Goal: Task Accomplishment & Management: Use online tool/utility

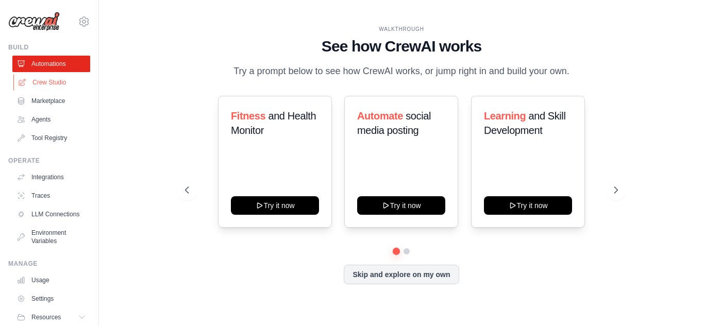
click at [53, 87] on link "Crew Studio" at bounding box center [52, 82] width 78 height 16
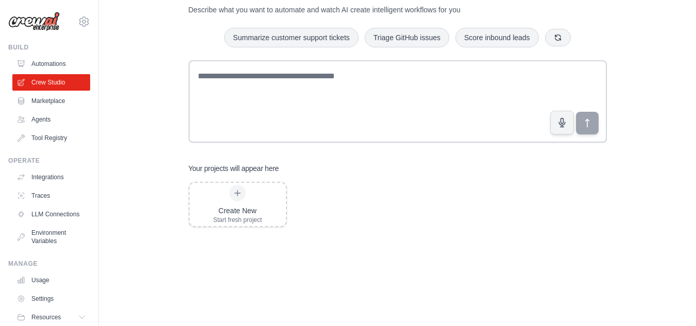
scroll to position [86, 0]
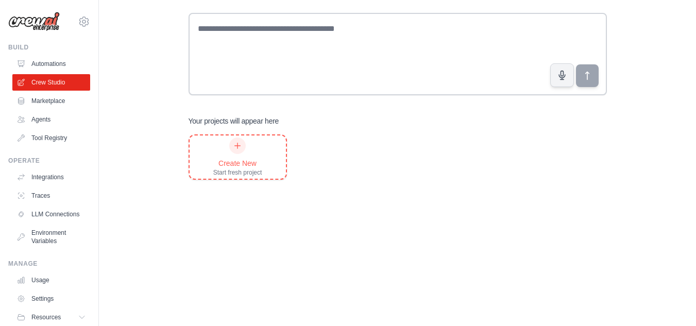
click at [257, 156] on div "Create New Start fresh project" at bounding box center [237, 157] width 49 height 39
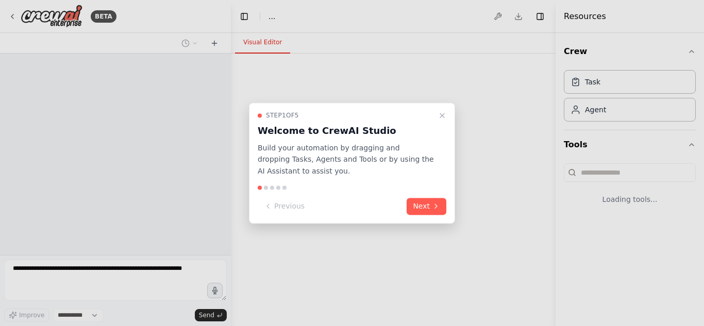
select select "****"
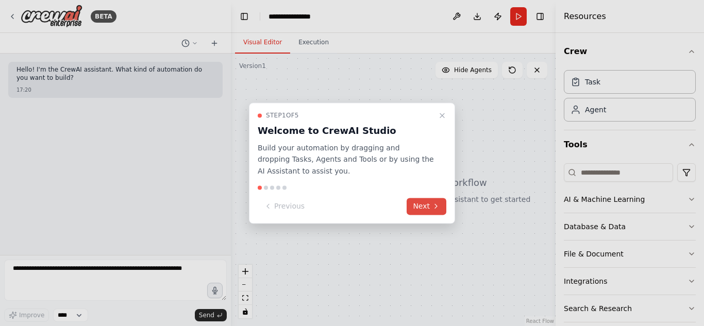
click at [420, 209] on button "Next" at bounding box center [427, 206] width 40 height 17
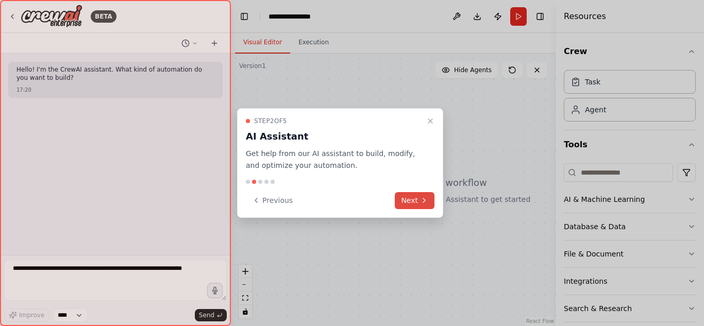
click at [404, 203] on button "Next" at bounding box center [415, 200] width 40 height 17
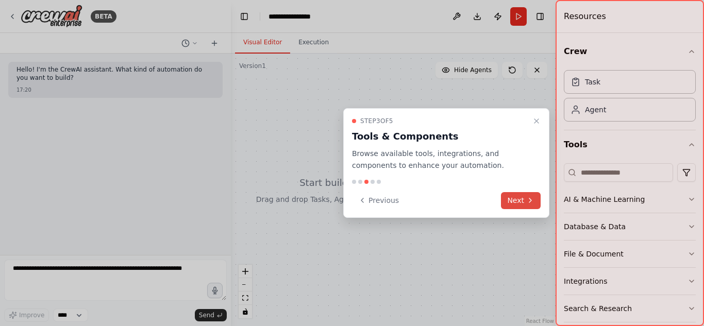
click at [517, 198] on button "Next" at bounding box center [521, 200] width 40 height 17
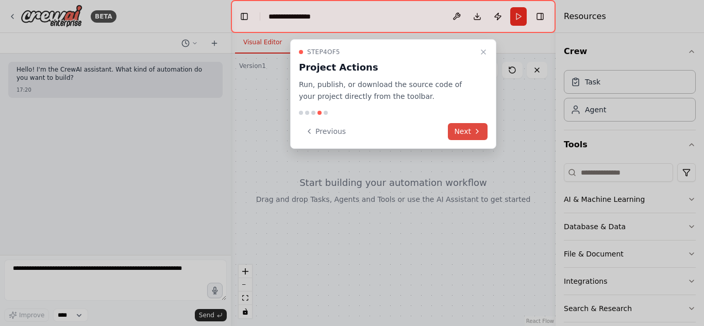
click at [470, 133] on button "Next" at bounding box center [468, 131] width 40 height 17
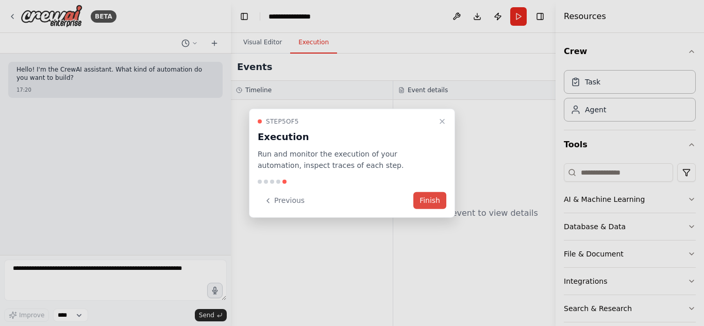
click at [432, 200] on button "Finish" at bounding box center [429, 200] width 33 height 17
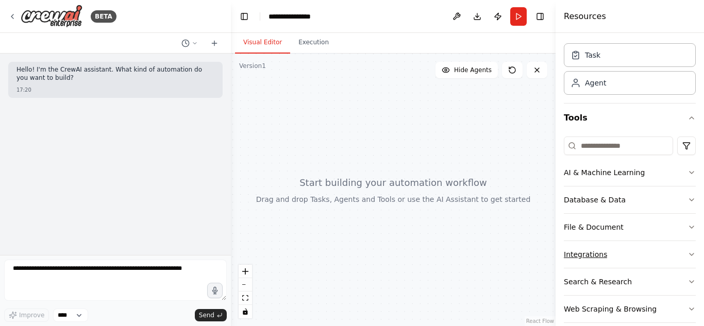
scroll to position [40, 0]
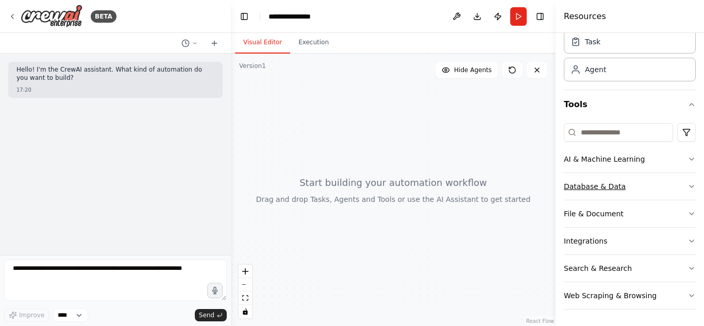
click at [679, 180] on button "Database & Data" at bounding box center [630, 186] width 132 height 27
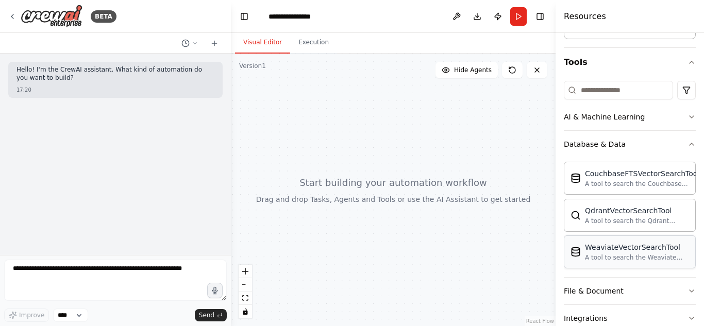
scroll to position [0, 0]
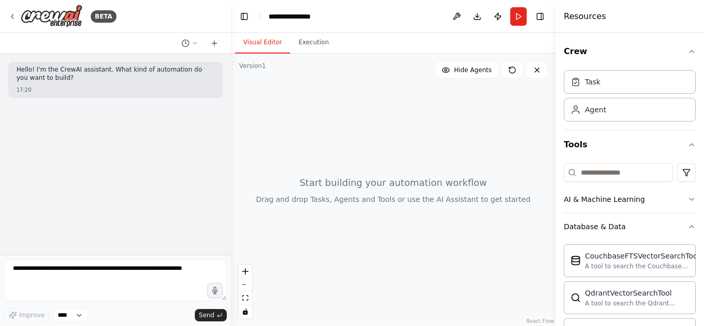
click at [170, 163] on div "Hello! I'm the CrewAI assistant. What kind of automation do you want to build? …" at bounding box center [115, 155] width 231 height 202
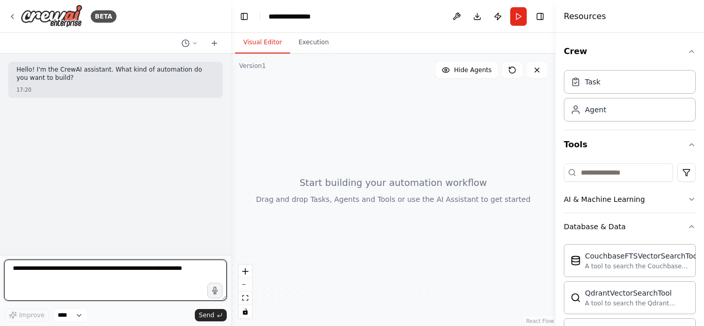
click at [79, 296] on textarea at bounding box center [115, 280] width 223 height 41
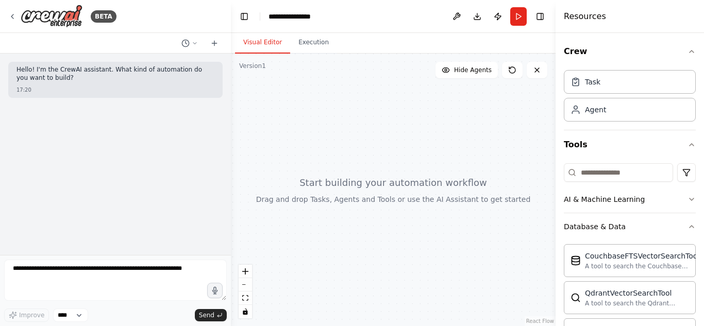
click at [211, 129] on div "Hello! I'm the CrewAI assistant. What kind of automation do you want to build? …" at bounding box center [115, 155] width 231 height 202
click at [317, 18] on div "**********" at bounding box center [295, 16] width 52 height 10
click at [322, 17] on div "**********" at bounding box center [307, 16] width 77 height 10
drag, startPoint x: 322, startPoint y: 17, endPoint x: 262, endPoint y: 17, distance: 60.3
click at [262, 17] on header "**********" at bounding box center [393, 16] width 325 height 33
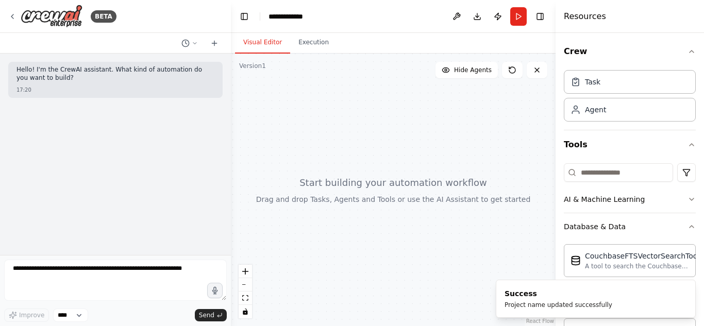
click at [332, 22] on header "**********" at bounding box center [393, 16] width 325 height 33
click at [195, 42] on icon at bounding box center [195, 43] width 6 height 6
click at [116, 38] on div at bounding box center [115, 163] width 231 height 326
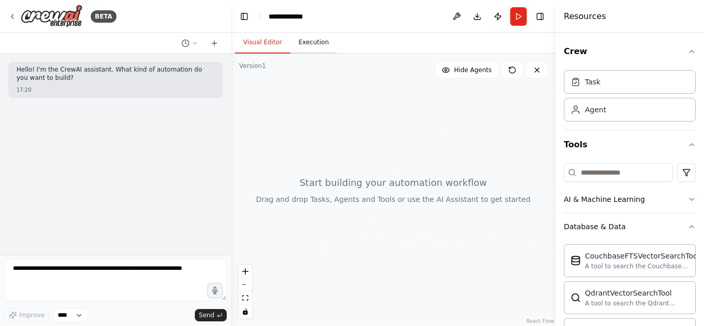
click at [303, 41] on button "Execution" at bounding box center [313, 43] width 47 height 22
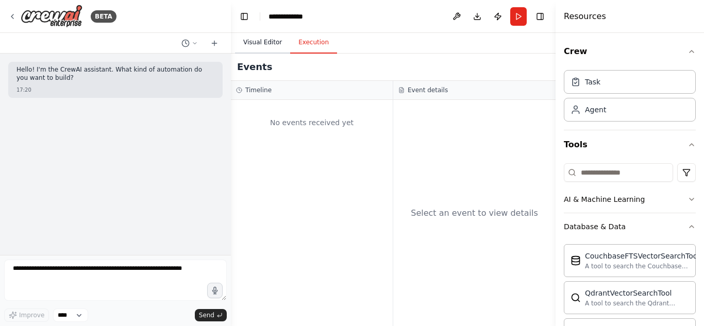
click at [274, 41] on button "Visual Editor" at bounding box center [262, 43] width 55 height 22
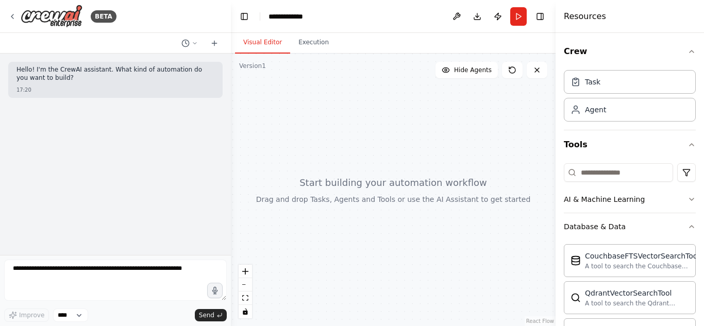
click at [327, 196] on div at bounding box center [393, 190] width 325 height 273
drag, startPoint x: 389, startPoint y: 189, endPoint x: 386, endPoint y: 148, distance: 40.9
click at [386, 148] on div at bounding box center [393, 190] width 325 height 273
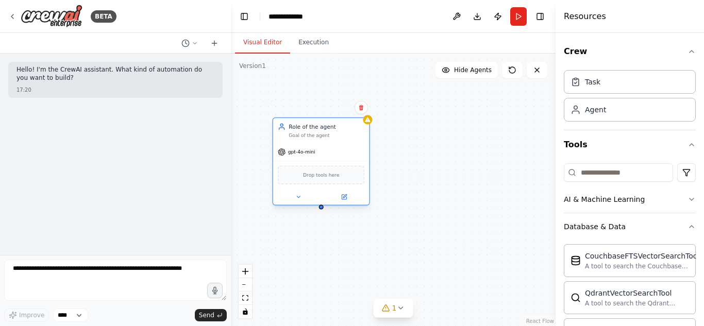
drag, startPoint x: 386, startPoint y: 187, endPoint x: 358, endPoint y: 160, distance: 38.6
click at [358, 161] on div "Drop tools here" at bounding box center [321, 175] width 96 height 28
click at [361, 145] on div "gpt-4o-mini" at bounding box center [321, 152] width 96 height 17
click at [292, 196] on button at bounding box center [298, 196] width 44 height 9
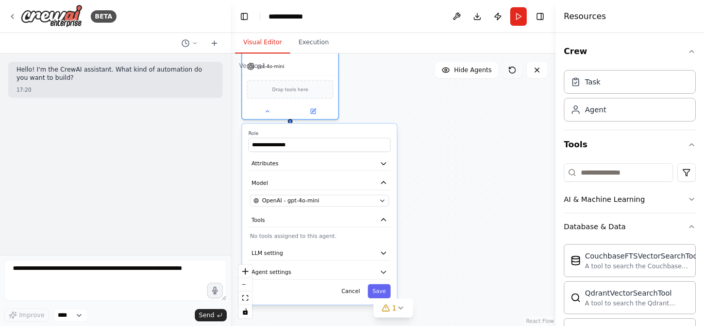
drag, startPoint x: 540, startPoint y: 154, endPoint x: 510, endPoint y: 70, distance: 89.7
click at [509, 65] on div "**********" at bounding box center [393, 190] width 325 height 273
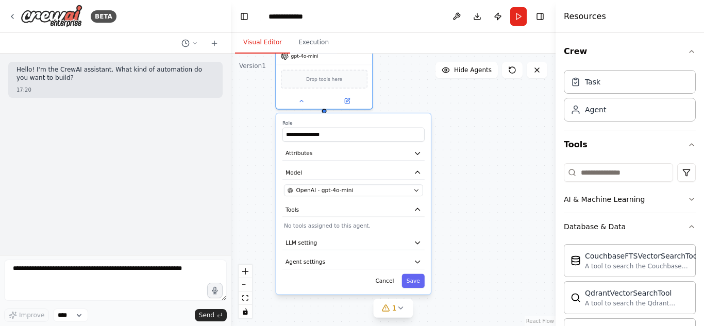
drag, startPoint x: 474, startPoint y: 245, endPoint x: 512, endPoint y: 234, distance: 40.1
click at [512, 234] on div "**********" at bounding box center [393, 190] width 325 height 273
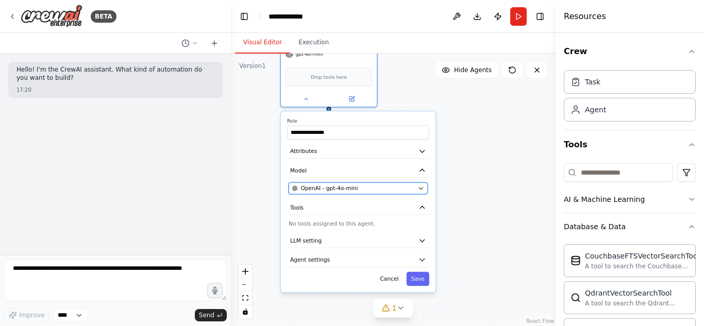
click at [396, 184] on button "OpenAI - gpt-4o-mini" at bounding box center [358, 188] width 139 height 12
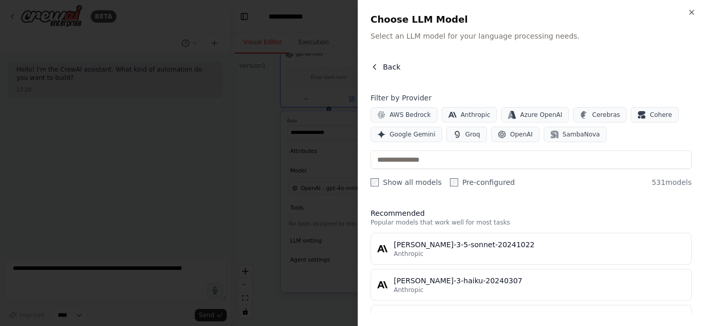
click at [387, 62] on span "Back" at bounding box center [392, 67] width 18 height 10
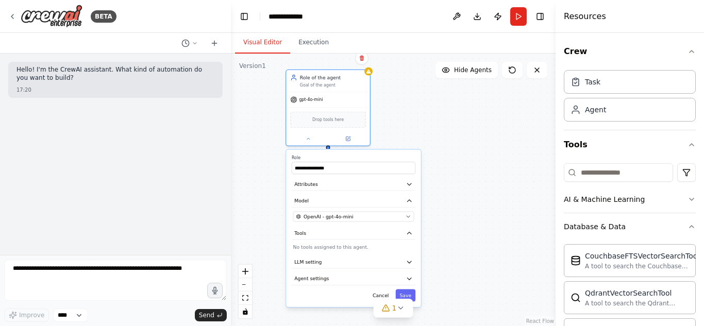
drag, startPoint x: 395, startPoint y: 83, endPoint x: 396, endPoint y: 118, distance: 35.1
click at [396, 118] on div "**********" at bounding box center [393, 190] width 325 height 273
click at [337, 101] on div "gpt-4o-mini" at bounding box center [327, 98] width 83 height 15
click at [335, 172] on input "**********" at bounding box center [354, 168] width 124 height 12
drag, startPoint x: 350, startPoint y: 169, endPoint x: 286, endPoint y: 169, distance: 64.9
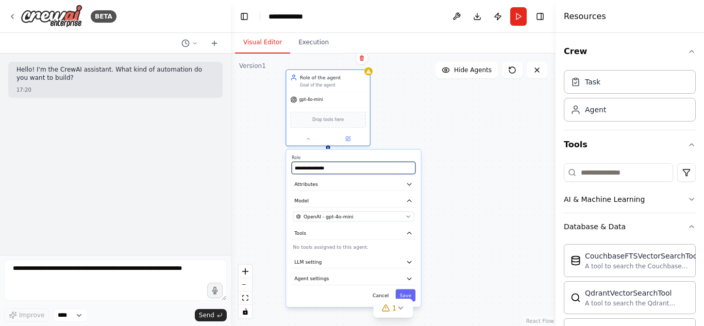
click at [286, 169] on div "**********" at bounding box center [354, 228] width 136 height 159
type input "**********"
click at [305, 231] on span "Tools" at bounding box center [300, 233] width 12 height 7
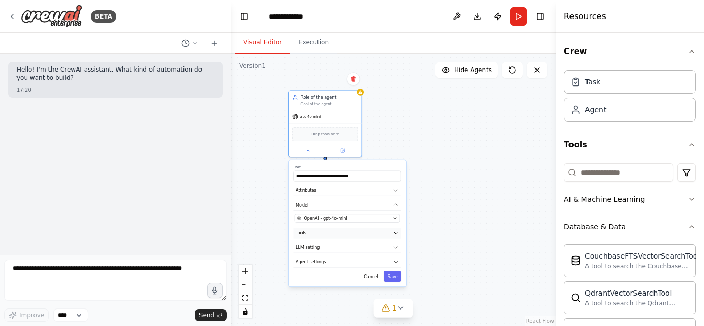
click at [343, 237] on button "Tools" at bounding box center [347, 233] width 108 height 11
click at [337, 247] on p "No tools assigned to this agent." at bounding box center [347, 245] width 105 height 6
click at [431, 145] on div "**********" at bounding box center [393, 190] width 325 height 273
click at [487, 141] on div "**********" at bounding box center [393, 190] width 325 height 273
click at [491, 195] on div "**********" at bounding box center [393, 190] width 325 height 273
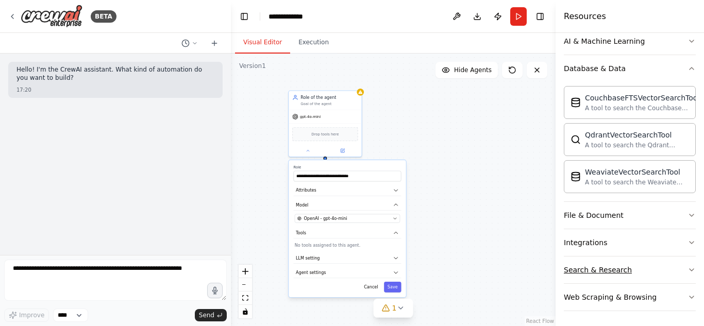
scroll to position [160, 0]
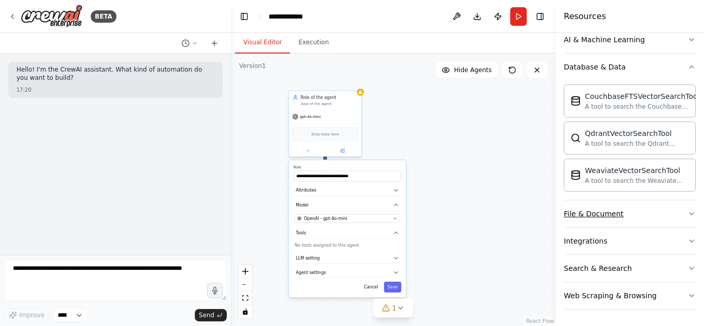
click at [667, 221] on button "File & Document" at bounding box center [630, 213] width 132 height 27
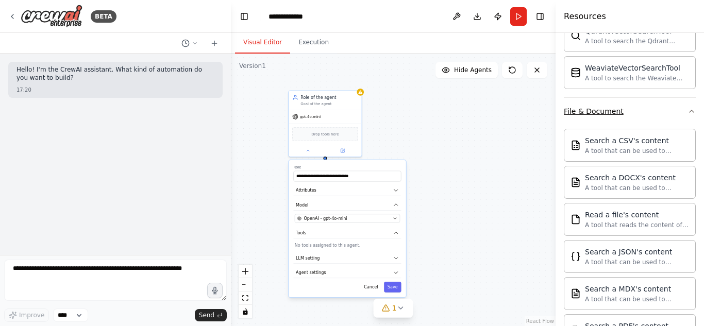
scroll to position [263, 0]
click at [392, 286] on button "Save" at bounding box center [393, 287] width 18 height 11
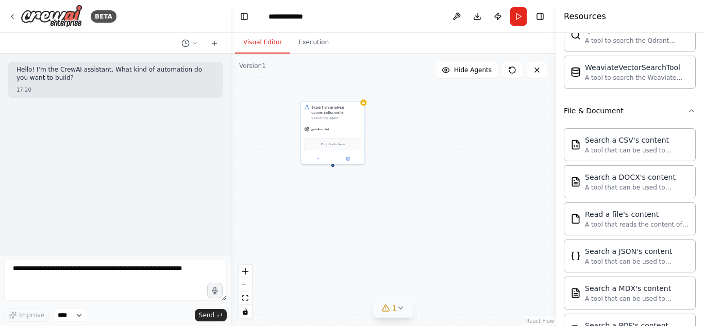
click at [393, 302] on button "1" at bounding box center [394, 308] width 40 height 19
click at [459, 275] on button at bounding box center [458, 275] width 18 height 12
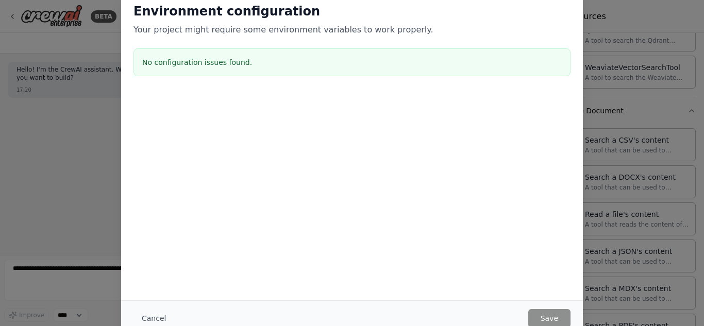
click at [638, 124] on div "Environment configuration Your project might require some environment variables…" at bounding box center [352, 163] width 704 height 326
click at [183, 8] on h2 "Environment configuration" at bounding box center [351, 11] width 437 height 16
click at [242, 52] on div "No configuration issues found." at bounding box center [351, 62] width 437 height 28
click at [38, 178] on div "Environment configuration Your project might require some environment variables…" at bounding box center [352, 163] width 704 height 326
click at [146, 321] on button "Cancel" at bounding box center [153, 318] width 41 height 19
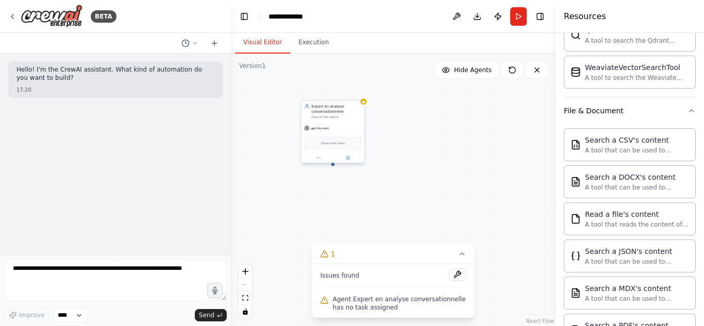
click at [343, 138] on div "Drop tools here" at bounding box center [332, 143] width 57 height 12
click at [329, 155] on button at bounding box center [317, 158] width 29 height 6
click at [461, 252] on icon at bounding box center [462, 254] width 8 height 8
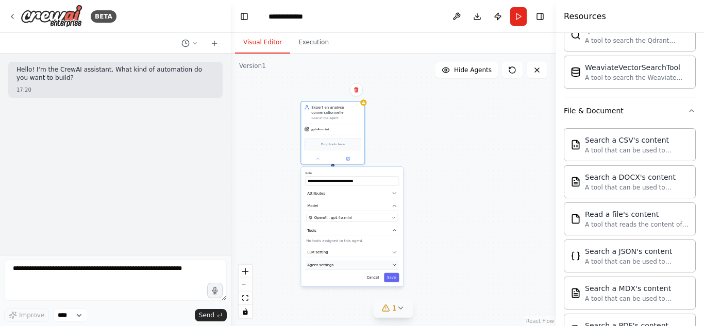
click at [344, 263] on button "Agent settings" at bounding box center [352, 264] width 94 height 9
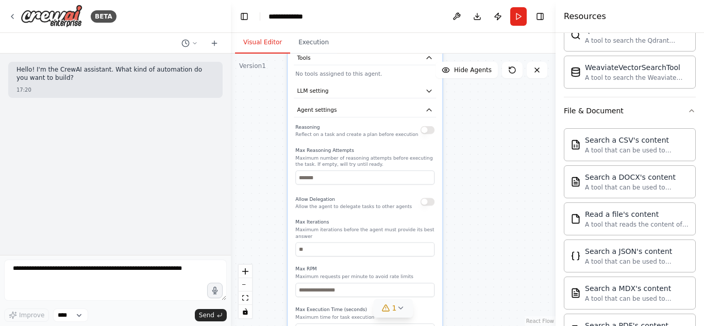
drag, startPoint x: 458, startPoint y: 278, endPoint x: 499, endPoint y: 83, distance: 199.6
click at [499, 83] on div "**********" at bounding box center [393, 190] width 325 height 273
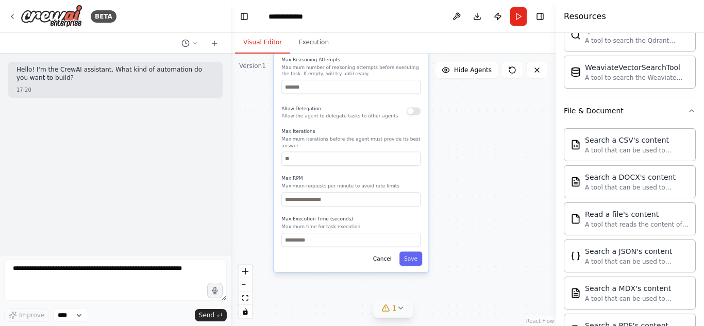
drag, startPoint x: 479, startPoint y: 275, endPoint x: 466, endPoint y: 190, distance: 85.9
click at [466, 190] on div "**********" at bounding box center [393, 190] width 325 height 273
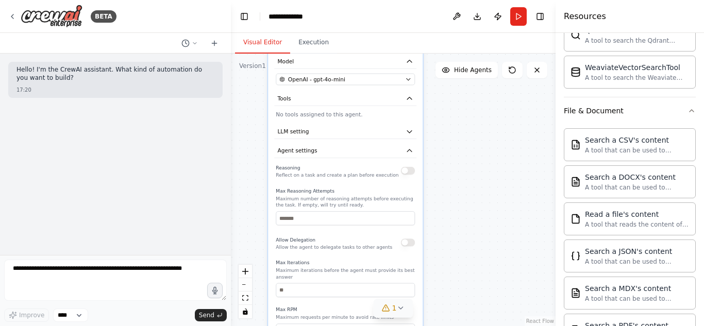
drag, startPoint x: 445, startPoint y: 131, endPoint x: 438, endPoint y: 257, distance: 125.4
click at [438, 257] on div "**********" at bounding box center [393, 190] width 325 height 273
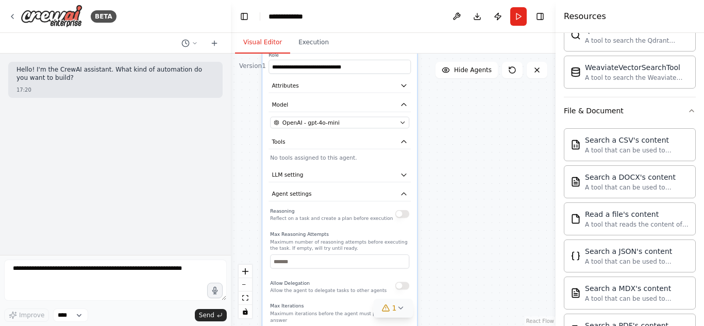
drag, startPoint x: 443, startPoint y: 157, endPoint x: 437, endPoint y: 190, distance: 34.0
click at [437, 190] on div "**********" at bounding box center [393, 190] width 325 height 273
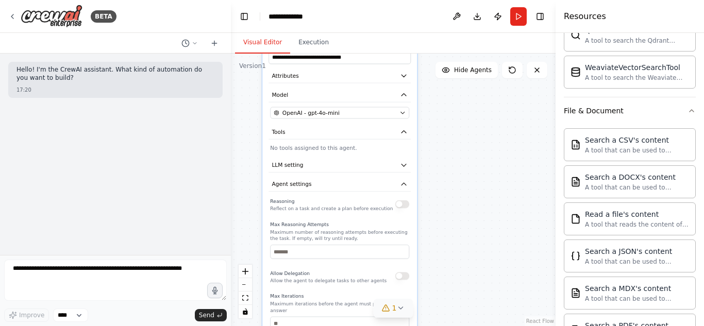
click at [404, 206] on button "button" at bounding box center [402, 204] width 14 height 8
click at [307, 256] on input "number" at bounding box center [339, 252] width 139 height 14
type input "*"
click at [324, 271] on div "Allow Delegation Allow the agent to delegate tasks to other agents" at bounding box center [328, 276] width 116 height 15
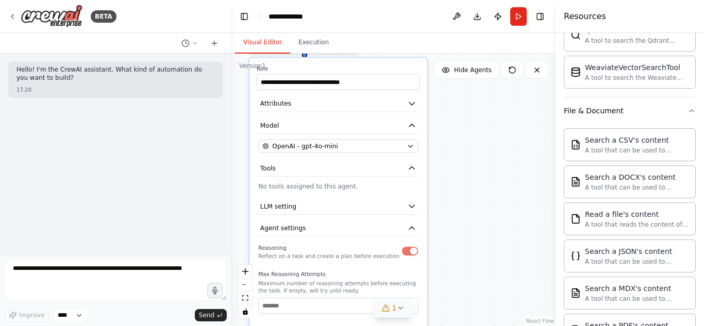
drag, startPoint x: 446, startPoint y: 132, endPoint x: 447, endPoint y: 186, distance: 54.1
click at [447, 186] on div "**********" at bounding box center [393, 190] width 325 height 273
click at [409, 209] on icon "button" at bounding box center [411, 206] width 9 height 9
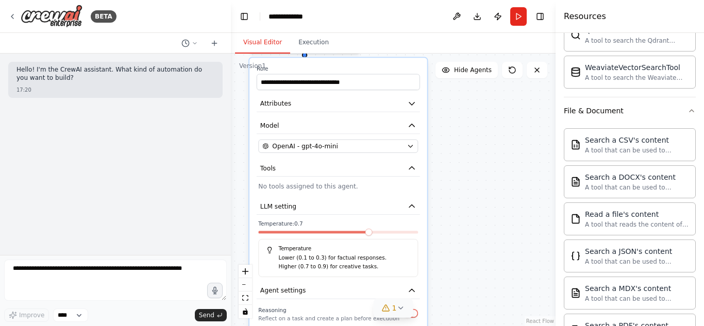
click at [351, 138] on div "**********" at bounding box center [338, 319] width 178 height 523
click at [354, 151] on button "OpenAI - gpt-4o-mini" at bounding box center [338, 146] width 160 height 13
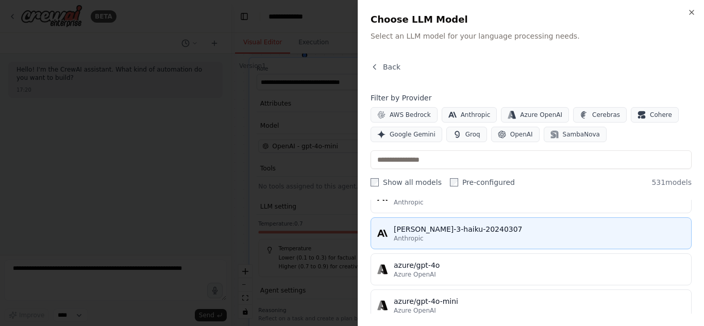
scroll to position [0, 0]
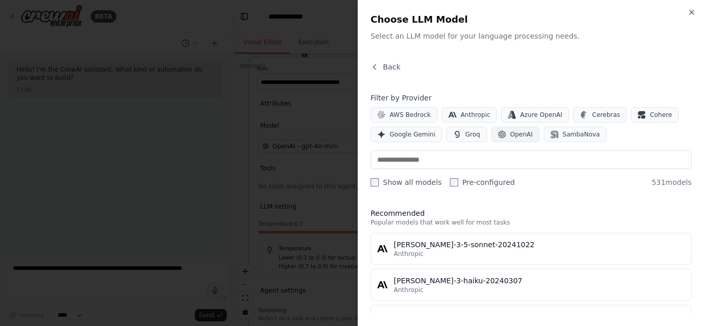
click at [512, 136] on span "OpenAI" at bounding box center [521, 134] width 23 height 8
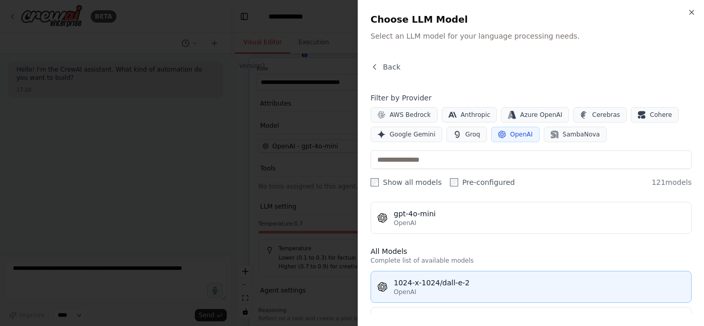
scroll to position [52, 0]
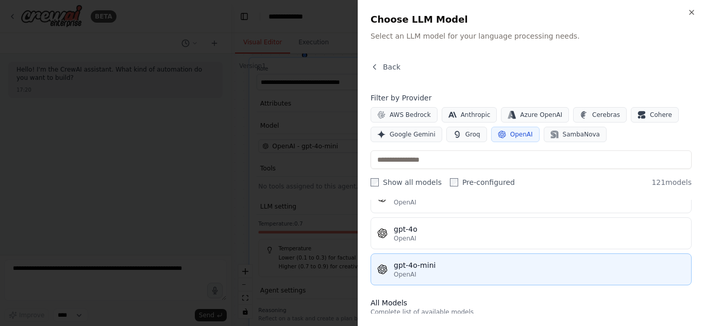
click at [442, 272] on div "OpenAI" at bounding box center [539, 275] width 291 height 8
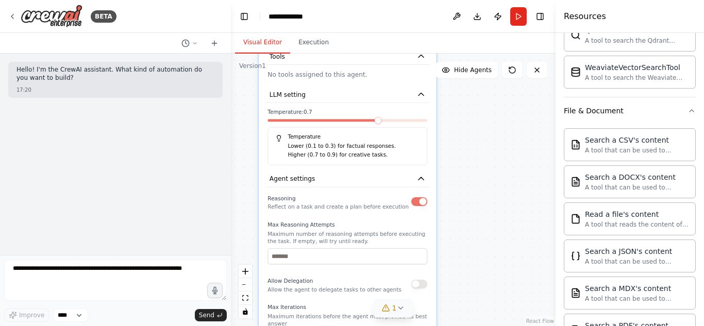
drag, startPoint x: 446, startPoint y: 233, endPoint x: 456, endPoint y: 122, distance: 111.7
click at [456, 122] on div "**********" at bounding box center [393, 190] width 325 height 273
click at [313, 121] on span at bounding box center [316, 120] width 7 height 7
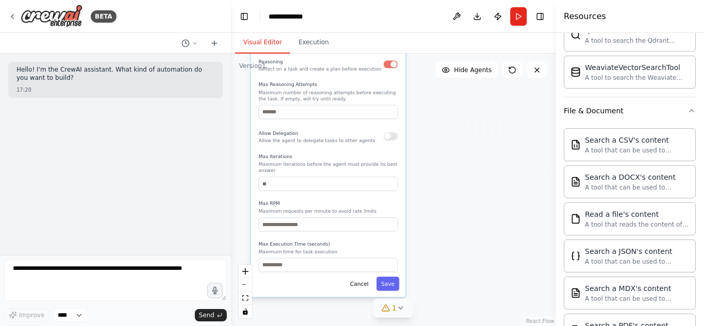
drag, startPoint x: 395, startPoint y: 270, endPoint x: 380, endPoint y: 110, distance: 161.0
click at [380, 110] on div "Reasoning Reflect on a task and create a plan before execution Max Reasoning At…" at bounding box center [328, 164] width 139 height 215
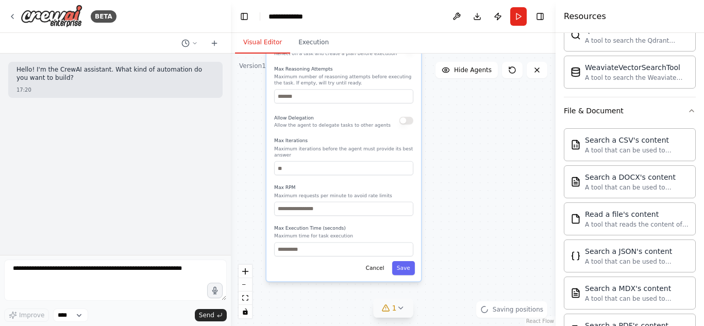
drag, startPoint x: 304, startPoint y: 263, endPoint x: 314, endPoint y: 264, distance: 10.4
click at [314, 264] on div "Cancel Save" at bounding box center [344, 268] width 142 height 14
click at [401, 262] on button "Save" at bounding box center [403, 268] width 23 height 14
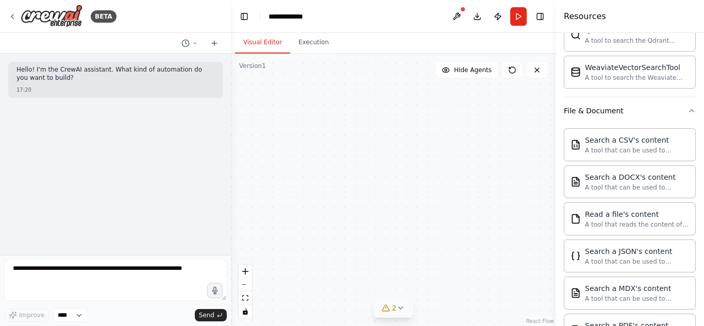
drag, startPoint x: 399, startPoint y: 122, endPoint x: 405, endPoint y: 283, distance: 161.4
click at [405, 283] on div "Expert en analyse conversationnelle Goal of the agent gpt-4o-mini Drop tools he…" at bounding box center [393, 190] width 325 height 273
drag, startPoint x: 425, startPoint y: 169, endPoint x: 421, endPoint y: 231, distance: 62.5
click at [421, 231] on div "Expert en analyse conversationnelle Goal of the agent gpt-4o-mini Drop tools he…" at bounding box center [393, 190] width 325 height 273
drag, startPoint x: 370, startPoint y: 172, endPoint x: 382, endPoint y: 197, distance: 27.9
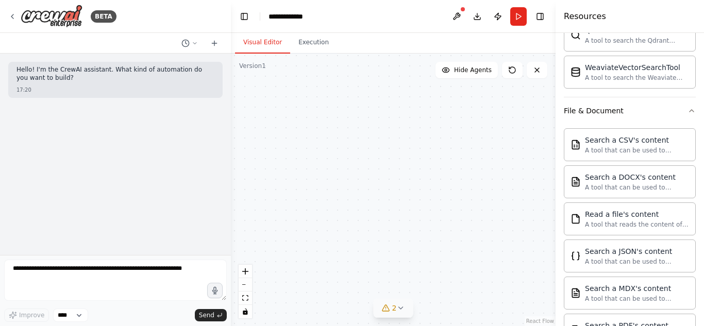
click at [382, 197] on div "Expert en analyse conversationnelle Goal of the agent gpt-4o-mini Drop tools he…" at bounding box center [393, 190] width 325 height 273
drag, startPoint x: 379, startPoint y: 124, endPoint x: 378, endPoint y: 220, distance: 95.4
click at [378, 220] on div "Expert en analyse conversationnelle Goal of the agent gpt-4o-mini Drop tools he…" at bounding box center [393, 190] width 325 height 273
drag, startPoint x: 350, startPoint y: 202, endPoint x: 367, endPoint y: 232, distance: 35.0
click at [367, 232] on div "Expert en analyse conversationnelle Goal of the agent gpt-4o-mini Drop tools he…" at bounding box center [393, 190] width 325 height 273
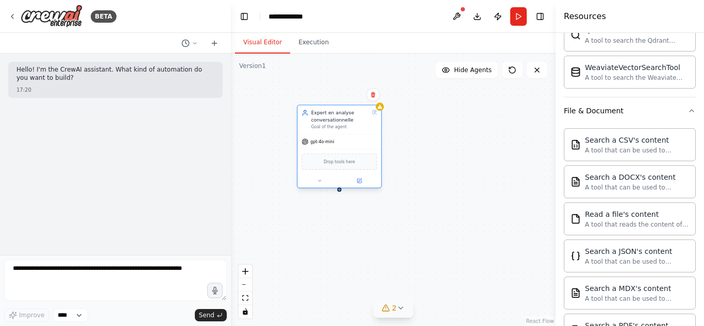
click at [340, 192] on div "Expert en analyse conversationnelle Goal of the agent gpt-4o-mini Drop tools he…" at bounding box center [393, 190] width 325 height 273
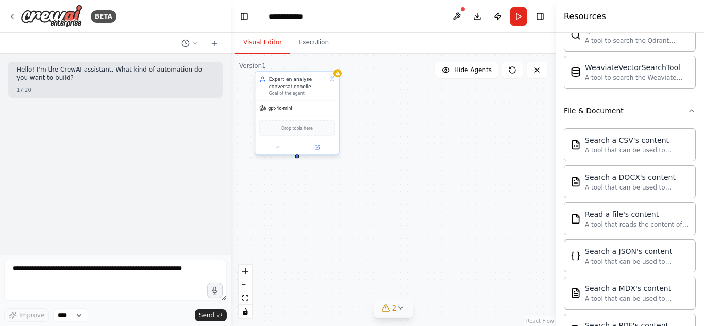
drag, startPoint x: 340, startPoint y: 192, endPoint x: 305, endPoint y: 178, distance: 37.4
click at [305, 178] on div "Expert en analyse conversationnelle Goal of the agent gpt-4o-mini Drop tools he…" at bounding box center [393, 190] width 325 height 273
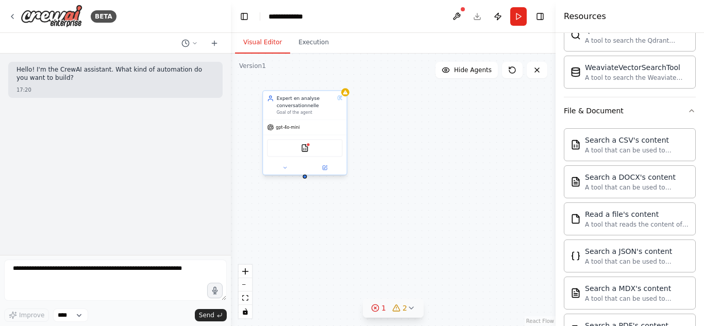
click at [300, 143] on div "CSVSearchTool" at bounding box center [304, 148] width 75 height 18
click at [307, 147] on img at bounding box center [305, 148] width 8 height 8
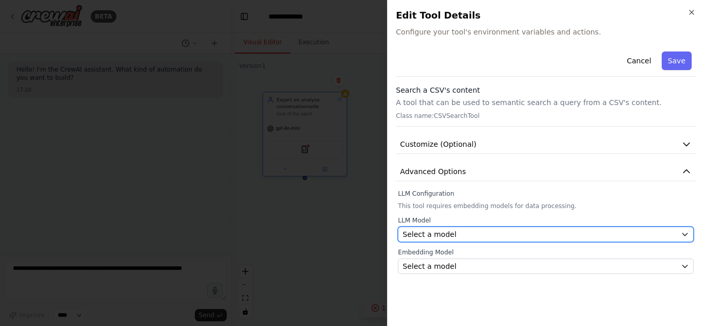
click at [453, 235] on div "Select a model" at bounding box center [540, 234] width 274 height 10
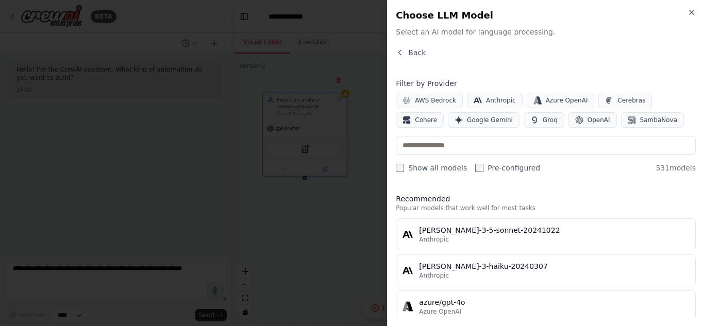
click at [691, 7] on div "Close Choose LLM Model Select an AI model for language processing. Back Filter …" at bounding box center [545, 163] width 317 height 326
click at [685, 10] on h2 "Choose LLM Model" at bounding box center [546, 15] width 300 height 14
click at [691, 13] on icon "button" at bounding box center [692, 12] width 8 height 8
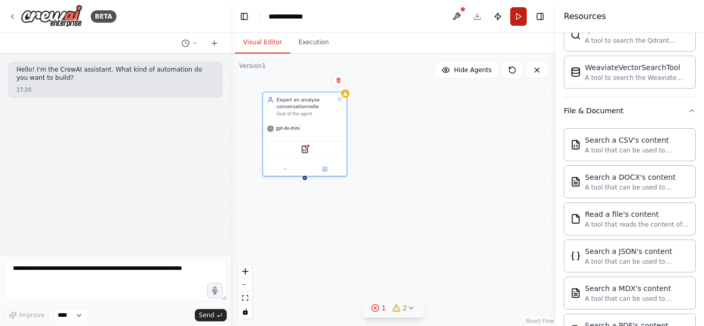
click at [515, 14] on button "Run" at bounding box center [518, 16] width 16 height 19
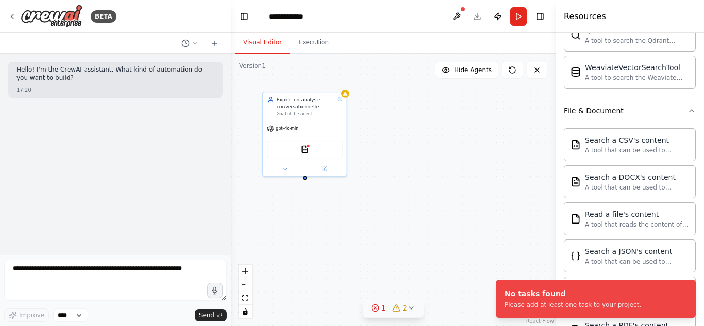
click at [494, 152] on div "Expert en analyse conversationnelle Goal of the agent gpt-4o-mini CSVSearchTool" at bounding box center [393, 190] width 325 height 273
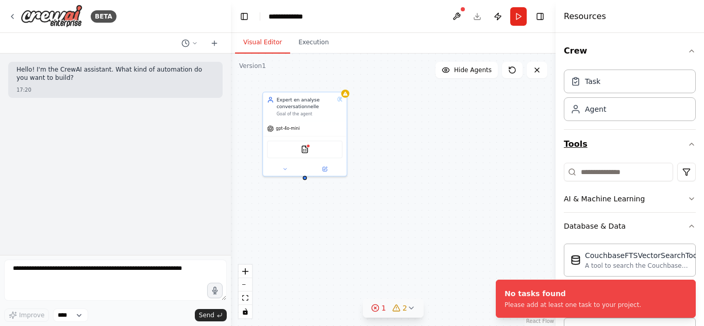
scroll to position [0, 0]
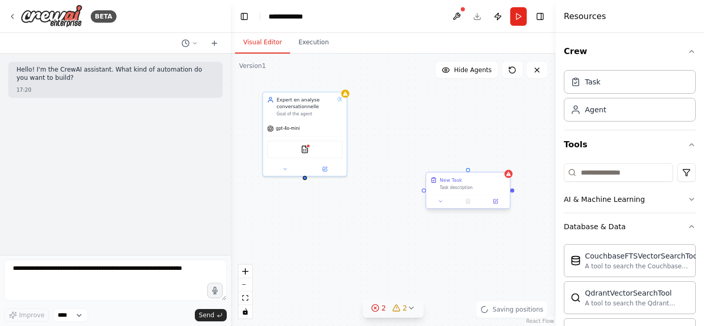
click at [475, 193] on div "New Task Task description" at bounding box center [467, 184] width 83 height 22
click at [439, 203] on icon at bounding box center [441, 202] width 6 height 6
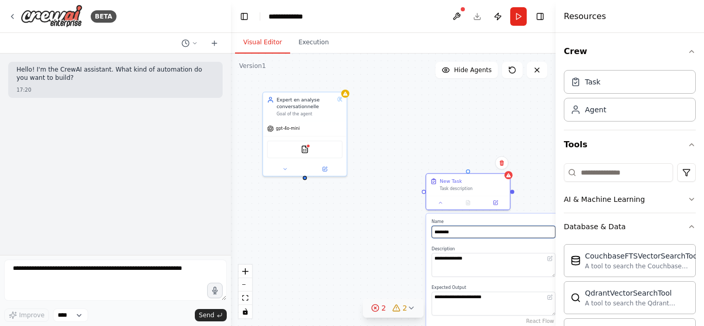
click at [463, 236] on input "********" at bounding box center [494, 232] width 124 height 12
drag, startPoint x: 463, startPoint y: 236, endPoint x: 429, endPoint y: 236, distance: 34.0
click at [429, 236] on div "**********" at bounding box center [493, 302] width 135 height 177
type input "*"
type input "**********"
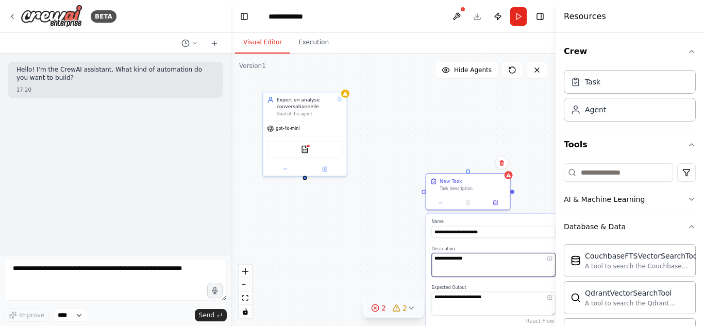
drag, startPoint x: 477, startPoint y: 261, endPoint x: 417, endPoint y: 250, distance: 61.2
click at [417, 250] on div "**********" at bounding box center [393, 190] width 325 height 273
click at [450, 265] on textarea "**********" at bounding box center [494, 265] width 124 height 24
click at [500, 273] on textarea "**********" at bounding box center [494, 265] width 124 height 24
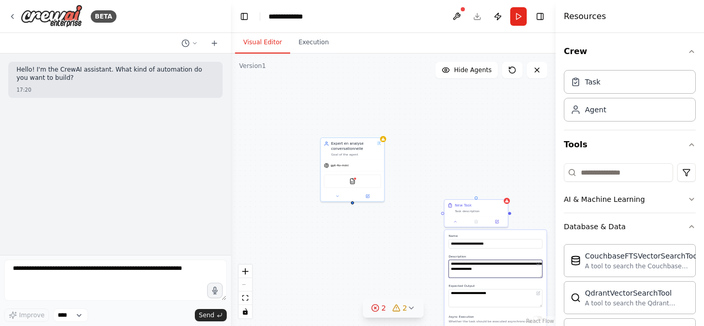
type textarea "**********"
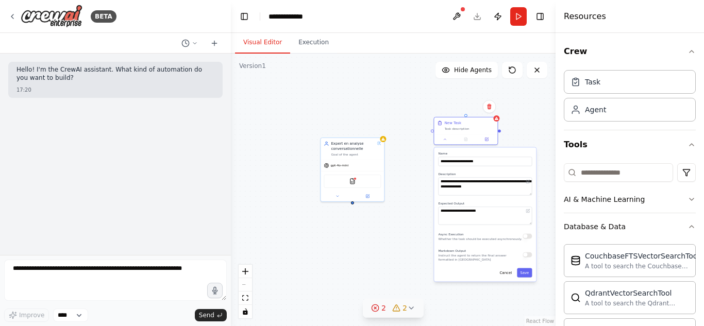
drag, startPoint x: 444, startPoint y: 268, endPoint x: 431, endPoint y: 179, distance: 90.1
click at [431, 179] on div "**********" at bounding box center [393, 190] width 325 height 273
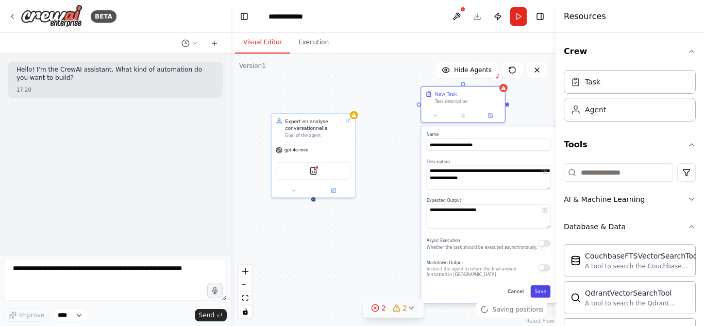
click at [545, 289] on button "Save" at bounding box center [540, 292] width 20 height 12
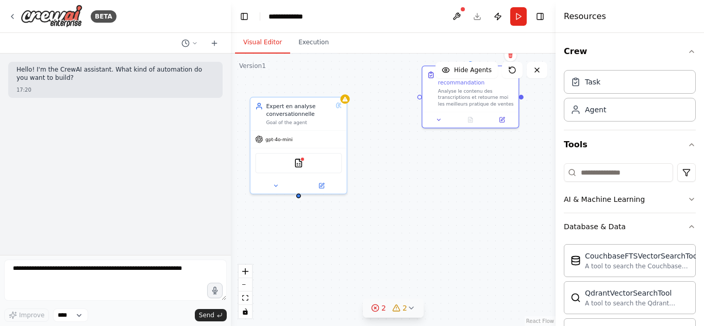
click at [297, 197] on div at bounding box center [298, 196] width 5 height 5
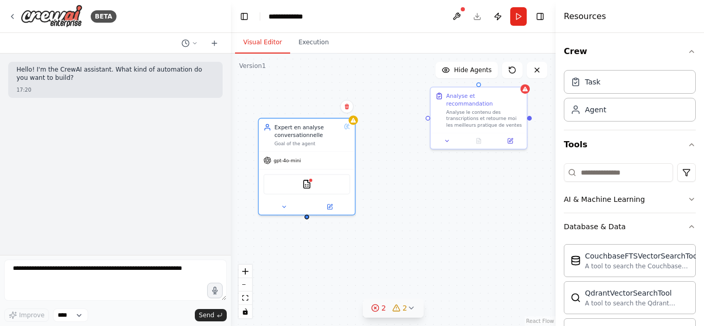
drag, startPoint x: 297, startPoint y: 197, endPoint x: 303, endPoint y: 227, distance: 30.4
click at [303, 227] on div "Expert en analyse conversationnelle Goal of the agent gpt-4o-mini CSVSearchTool…" at bounding box center [393, 190] width 325 height 273
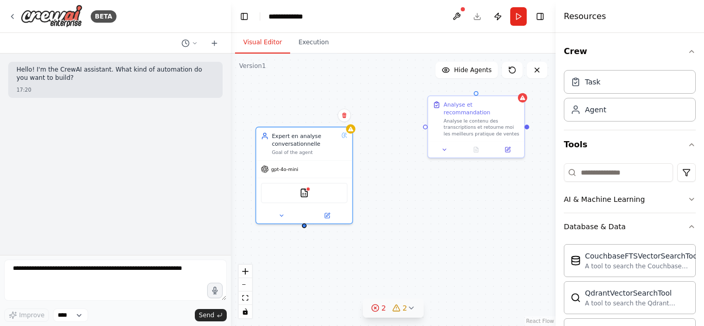
click at [463, 176] on div "Expert en analyse conversationnelle Goal of the agent gpt-4o-mini CSVSearchTool…" at bounding box center [393, 190] width 325 height 273
click at [427, 125] on div "Expert en analyse conversationnelle Goal of the agent gpt-4o-mini CSVSearchTool…" at bounding box center [393, 190] width 325 height 273
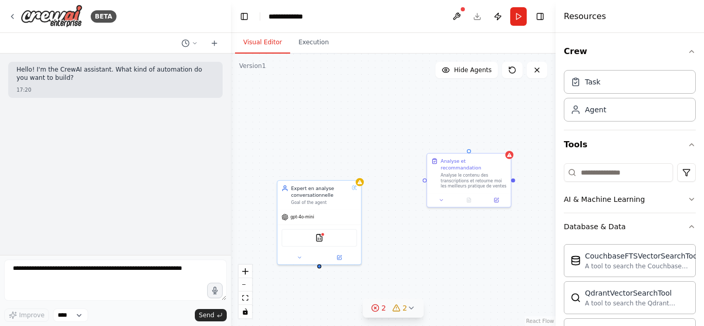
drag, startPoint x: 501, startPoint y: 199, endPoint x: 490, endPoint y: 240, distance: 42.3
click at [490, 240] on div "Expert en analyse conversationnelle Goal of the agent gpt-4o-mini CSVSearchTool…" at bounding box center [393, 190] width 325 height 273
click at [499, 172] on div "Analyse le contenu des transcriptions et retourne moi les meilleurs pratique de…" at bounding box center [474, 180] width 66 height 16
click at [512, 157] on div "Expert en analyse conversationnelle Goal of the agent gpt-4o-mini CSVSearchTool…" at bounding box center [393, 190] width 325 height 273
click at [442, 196] on icon at bounding box center [442, 199] width 6 height 6
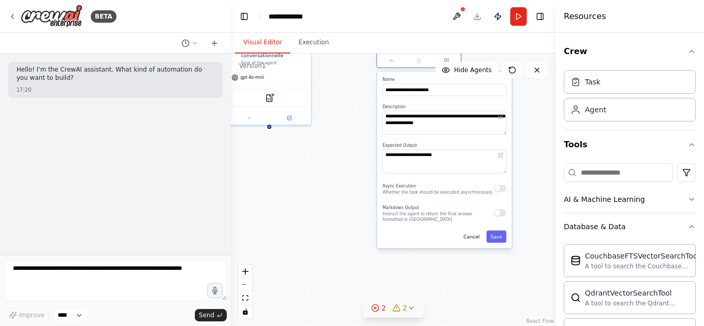
drag, startPoint x: 409, startPoint y: 250, endPoint x: 354, endPoint y: 92, distance: 167.7
click at [354, 95] on div "**********" at bounding box center [393, 190] width 325 height 273
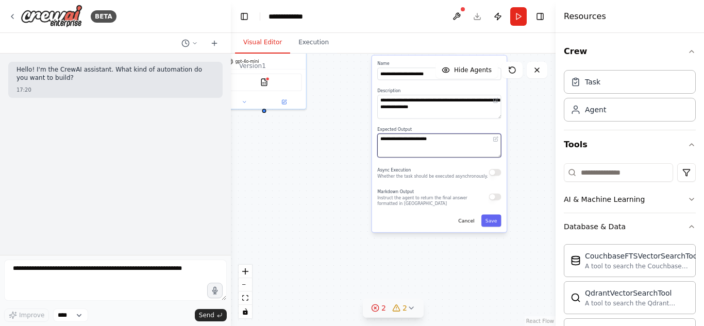
click at [465, 138] on textarea "**********" at bounding box center [439, 145] width 124 height 24
drag, startPoint x: 465, startPoint y: 138, endPoint x: 356, endPoint y: 130, distance: 109.6
click at [356, 130] on div "**********" at bounding box center [393, 190] width 325 height 273
click at [498, 195] on div "Markdown Output Instruct the agent to return the final answer formatted in Mark…" at bounding box center [439, 197] width 124 height 19
click at [493, 194] on button "button" at bounding box center [495, 197] width 12 height 7
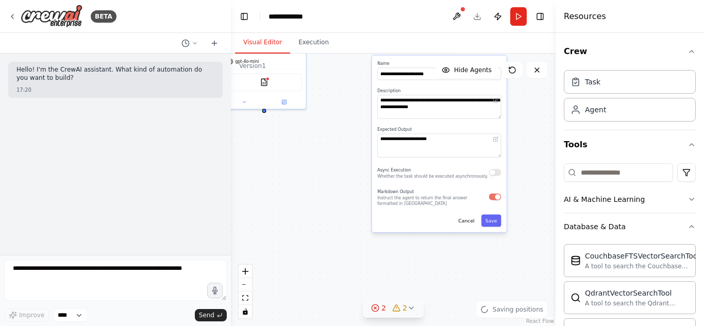
click at [496, 169] on button "button" at bounding box center [495, 172] width 12 height 7
click at [486, 217] on button "Save" at bounding box center [488, 221] width 20 height 12
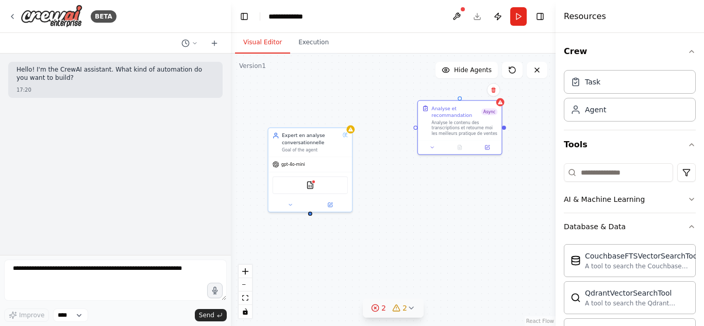
drag, startPoint x: 425, startPoint y: 170, endPoint x: 474, endPoint y: 251, distance: 95.3
click at [474, 251] on div "Expert en analyse conversationnelle Goal of the agent gpt-4o-mini CSVSearchTool…" at bounding box center [393, 190] width 325 height 273
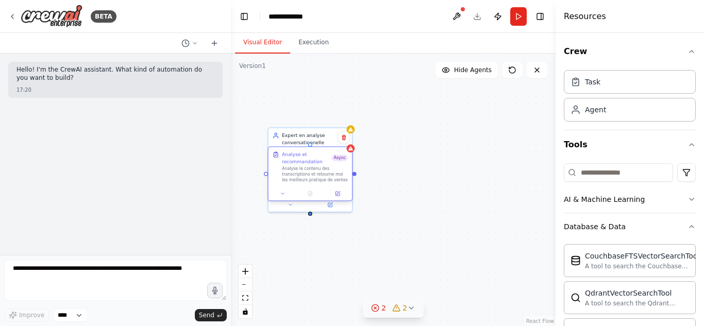
drag, startPoint x: 463, startPoint y: 122, endPoint x: 311, endPoint y: 173, distance: 160.4
click at [311, 173] on div "Analyse le contenu des transcriptions et retourne moi les meilleurs pratique de…" at bounding box center [315, 174] width 66 height 16
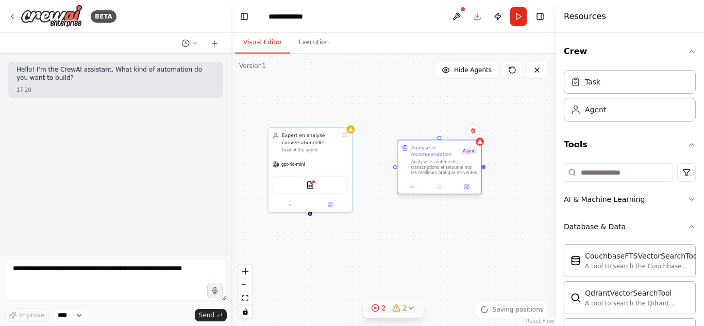
drag, startPoint x: 309, startPoint y: 169, endPoint x: 440, endPoint y: 165, distance: 131.0
click at [440, 165] on div "Analyse le contenu des transcriptions et retourne moi les meilleurs pratique de…" at bounding box center [444, 167] width 66 height 16
drag, startPoint x: 310, startPoint y: 215, endPoint x: 316, endPoint y: 222, distance: 8.4
click at [316, 222] on div "Expert en analyse conversationnelle Goal of the agent gpt-4o-mini CSVSearchTool…" at bounding box center [393, 190] width 325 height 273
drag, startPoint x: 310, startPoint y: 214, endPoint x: 316, endPoint y: 225, distance: 12.7
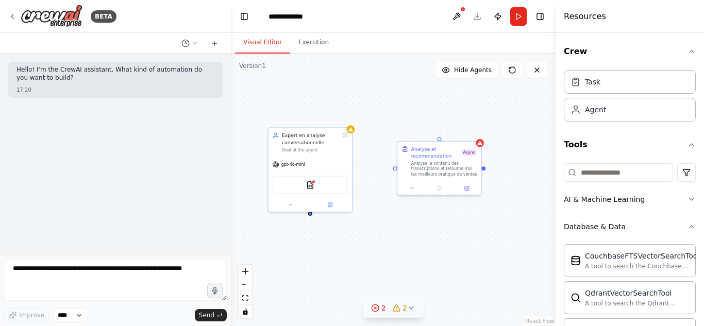
click at [316, 225] on div "Expert en analyse conversationnelle Goal of the agent gpt-4o-mini CSVSearchTool…" at bounding box center [393, 190] width 325 height 273
drag, startPoint x: 309, startPoint y: 213, endPoint x: 394, endPoint y: 168, distance: 95.9
click at [394, 202] on div "Expert en analyse conversationnelle Goal of the agent gpt-4o-mini CSVSearchTool…" at bounding box center [361, 292] width 214 height 180
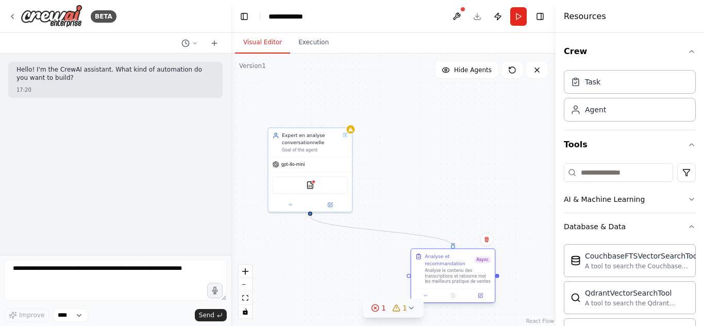
drag, startPoint x: 440, startPoint y: 158, endPoint x: 459, endPoint y: 264, distance: 107.8
click at [459, 264] on div "Analyse et recommandation Async Analyse le contenu des transcriptions et retour…" at bounding box center [458, 268] width 66 height 31
click at [307, 165] on div "gpt-4o-mini" at bounding box center [310, 163] width 83 height 15
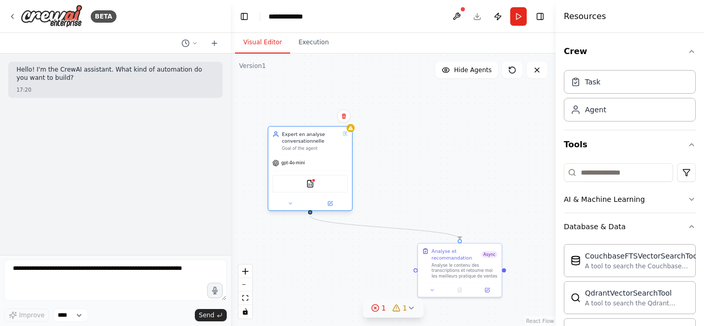
click at [313, 190] on div "CSVSearchTool" at bounding box center [310, 184] width 75 height 18
click at [309, 185] on img at bounding box center [310, 184] width 8 height 8
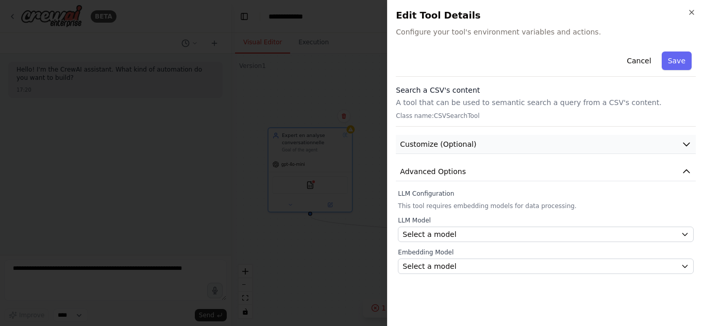
click at [481, 145] on button "Customize (Optional)" at bounding box center [546, 144] width 300 height 19
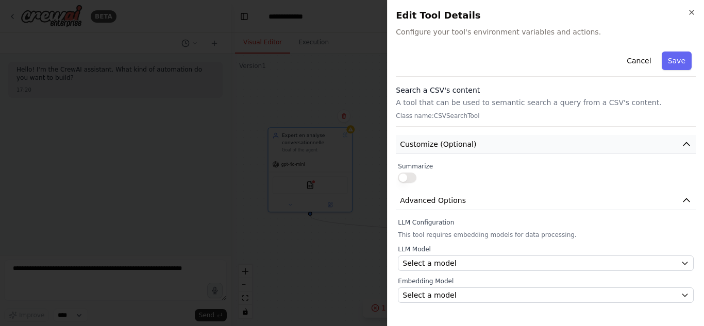
click at [481, 145] on button "Customize (Optional)" at bounding box center [546, 144] width 300 height 19
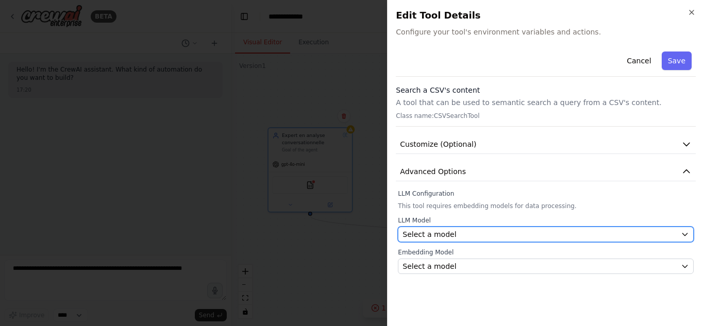
click at [483, 231] on div "Select a model" at bounding box center [540, 234] width 274 height 10
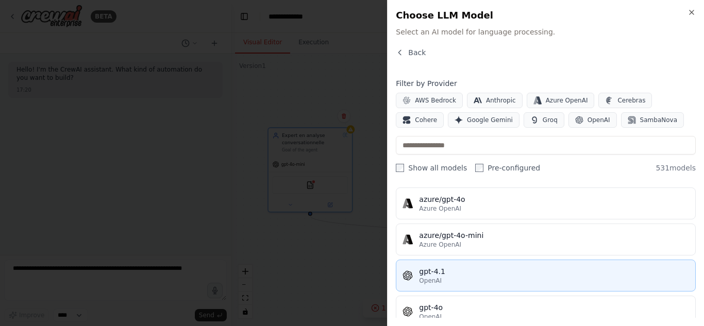
scroll to position [155, 0]
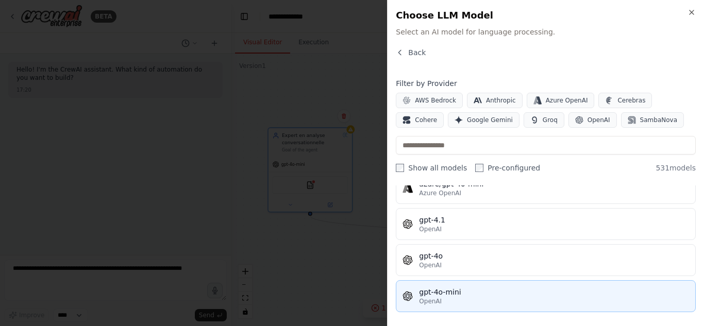
click at [450, 289] on div "gpt-4o-mini" at bounding box center [554, 292] width 270 height 10
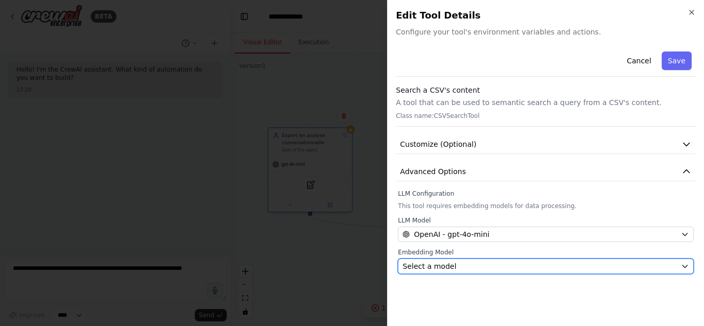
click at [437, 269] on span "Select a model" at bounding box center [430, 266] width 54 height 10
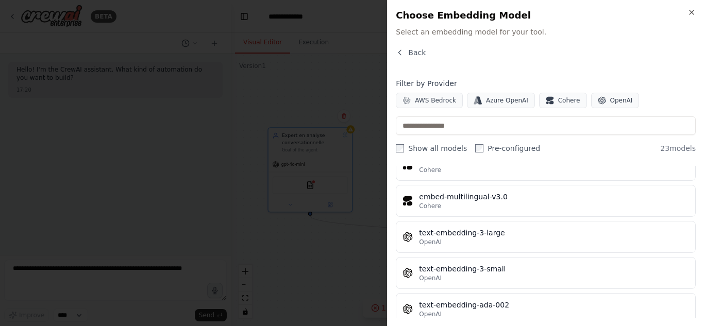
scroll to position [715, 0]
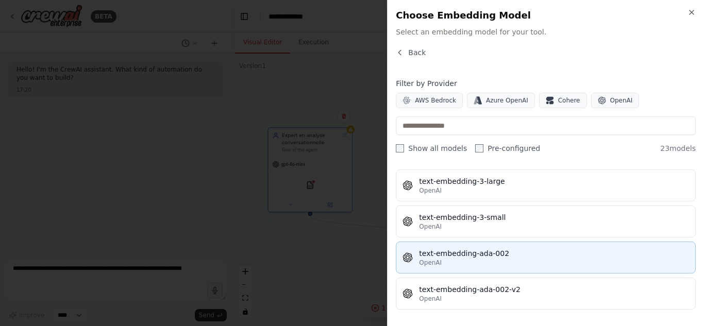
click at [487, 257] on div "text-embedding-ada-002" at bounding box center [554, 253] width 270 height 10
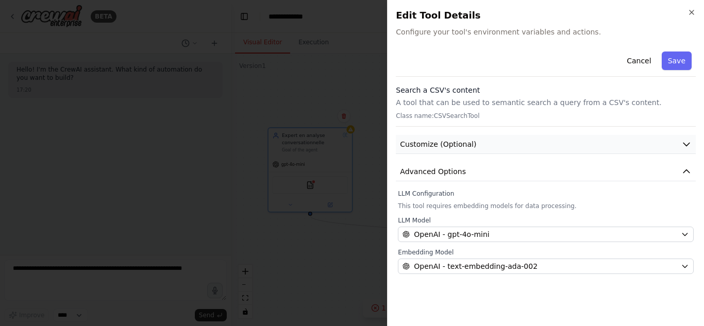
click at [456, 141] on span "Customize (Optional)" at bounding box center [438, 144] width 76 height 10
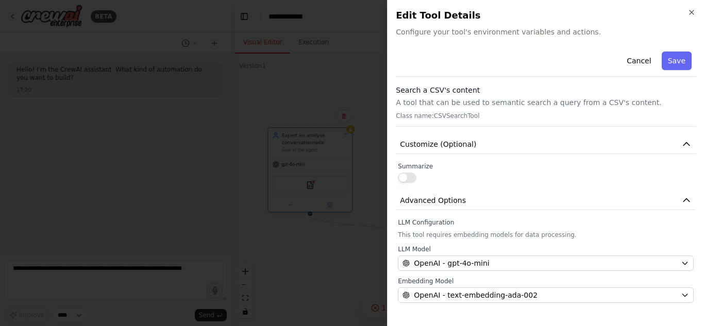
click at [415, 175] on button "button" at bounding box center [407, 178] width 19 height 10
click at [676, 56] on button "Save" at bounding box center [677, 61] width 30 height 19
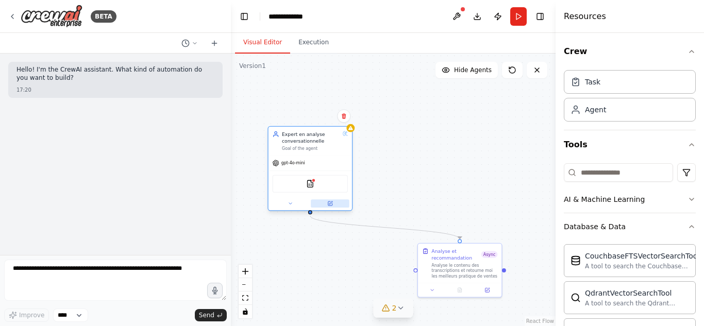
click at [333, 203] on button at bounding box center [330, 203] width 39 height 8
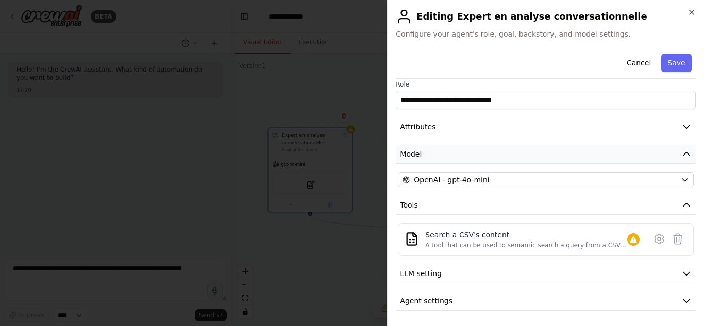
scroll to position [8, 0]
click at [653, 234] on icon at bounding box center [659, 238] width 12 height 12
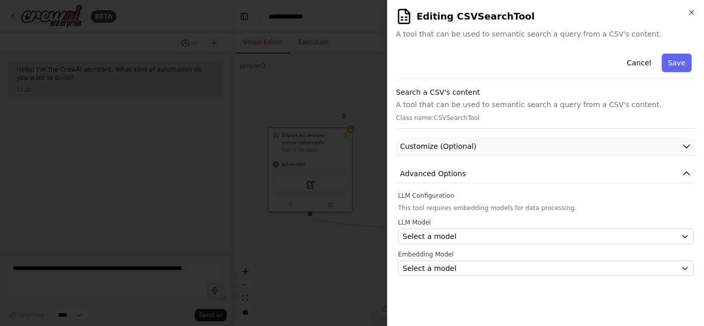
click at [684, 147] on icon "button" at bounding box center [686, 146] width 10 height 10
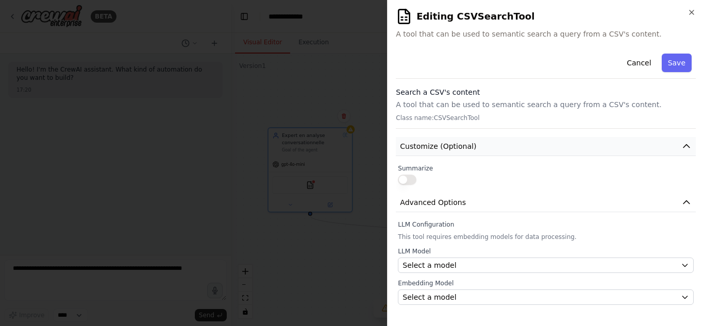
click at [680, 145] on button "Customize (Optional)" at bounding box center [546, 146] width 300 height 19
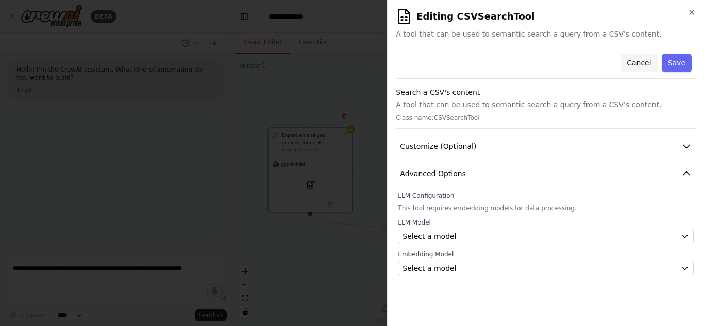
click at [630, 60] on button "Cancel" at bounding box center [639, 63] width 37 height 19
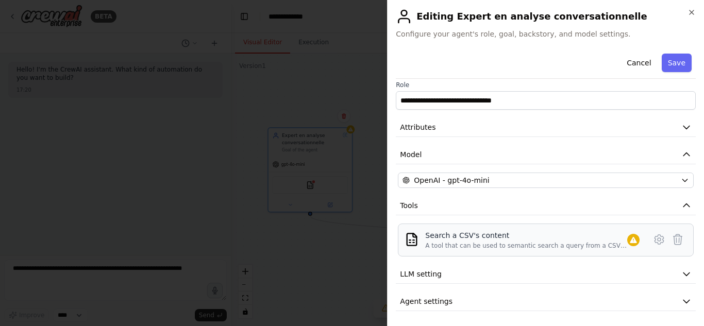
scroll to position [8, 0]
click at [655, 240] on icon at bounding box center [659, 238] width 12 height 12
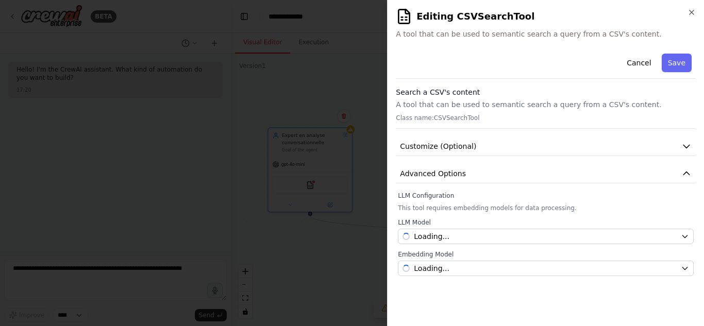
scroll to position [0, 0]
click at [685, 168] on button "Advanced Options" at bounding box center [546, 173] width 300 height 19
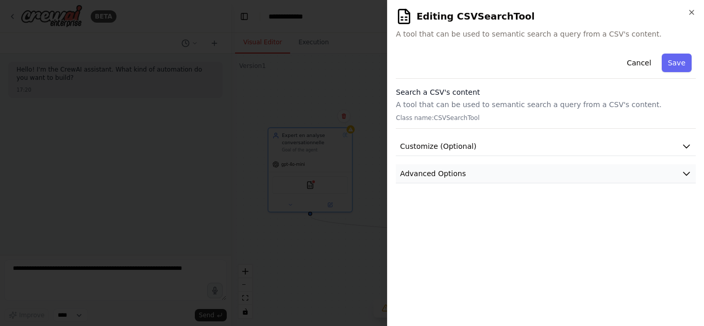
click at [685, 169] on button "Advanced Options" at bounding box center [546, 173] width 300 height 19
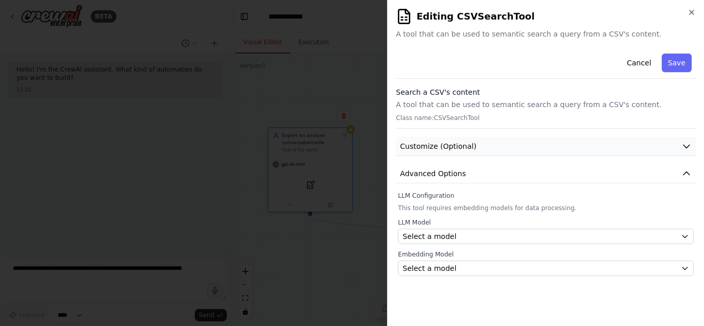
click at [685, 149] on icon "button" at bounding box center [686, 146] width 10 height 10
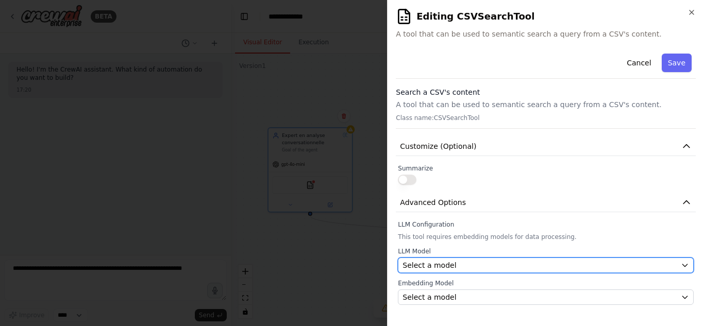
click at [446, 263] on span "Select a model" at bounding box center [430, 265] width 54 height 10
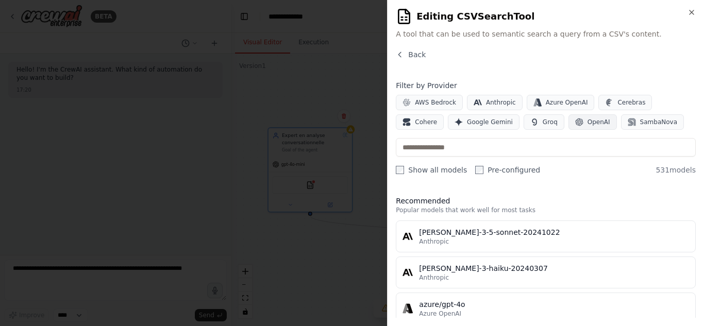
click at [588, 119] on span "OpenAI" at bounding box center [599, 122] width 23 height 8
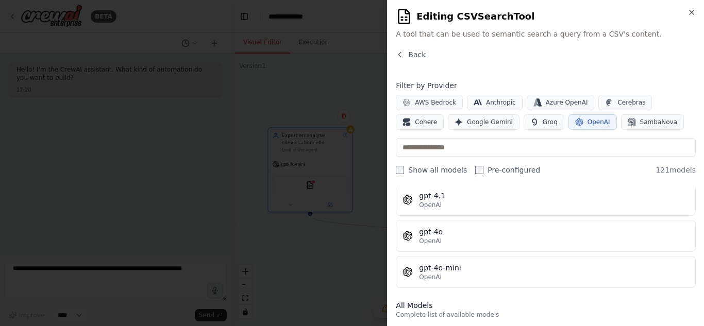
scroll to position [52, 0]
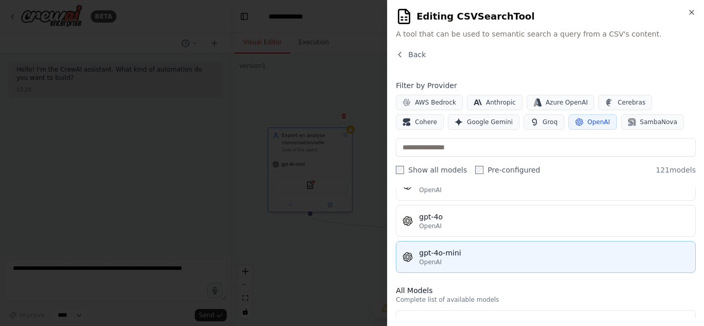
click at [488, 260] on div "OpenAI" at bounding box center [554, 262] width 270 height 8
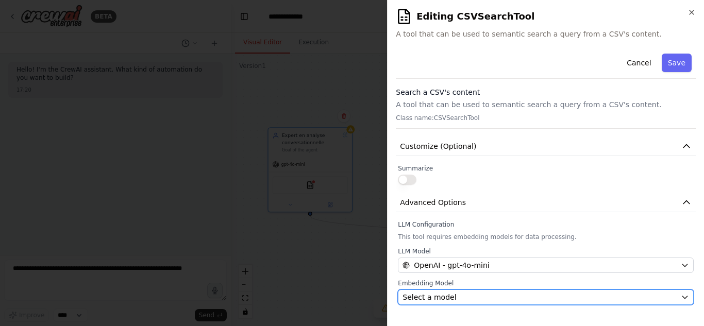
click at [453, 296] on div "Select a model" at bounding box center [540, 297] width 274 height 10
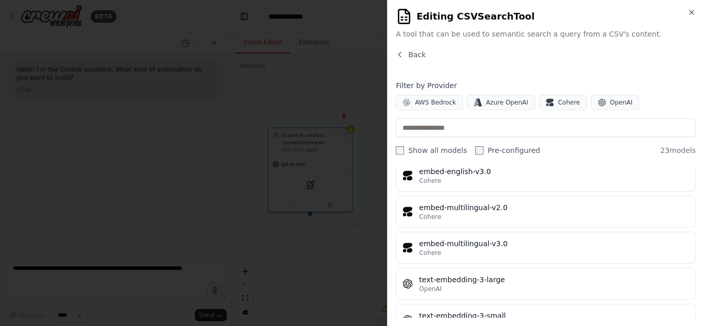
scroll to position [717, 0]
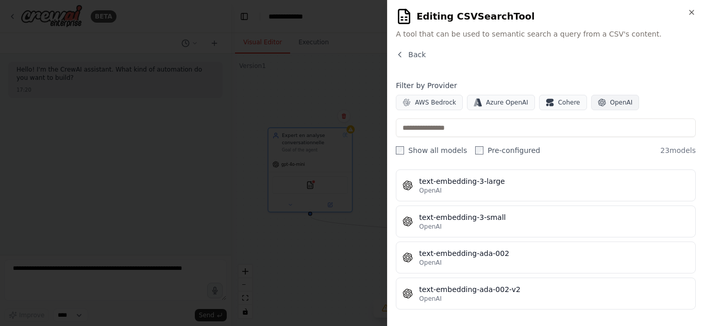
click at [613, 106] on span "OpenAI" at bounding box center [621, 102] width 23 height 8
click at [528, 253] on div "text-embedding-ada-002" at bounding box center [554, 253] width 270 height 10
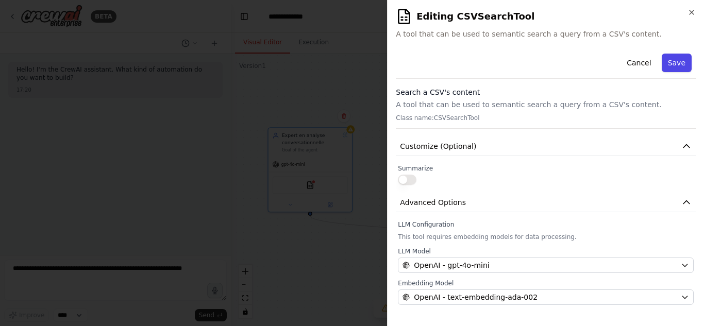
click at [673, 64] on button "Save" at bounding box center [677, 63] width 30 height 19
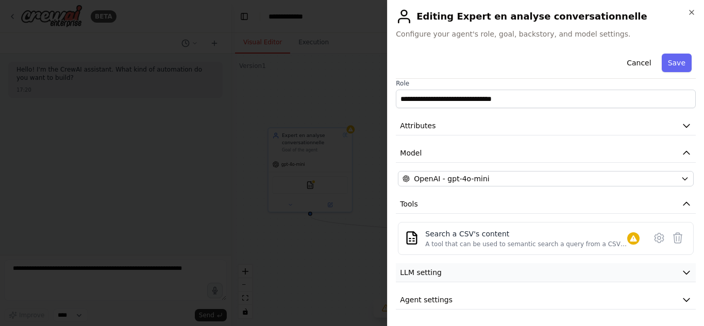
click at [611, 274] on button "LLM setting" at bounding box center [546, 272] width 300 height 19
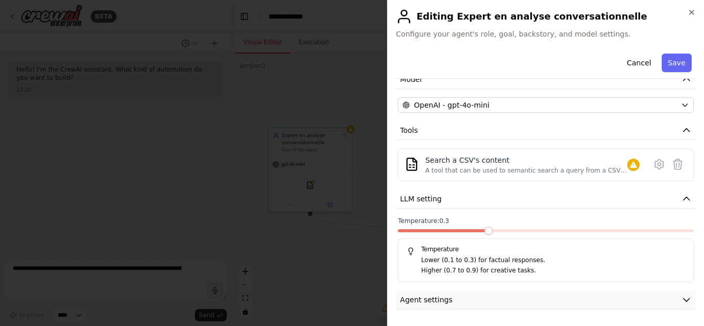
click at [507, 307] on button "Agent settings" at bounding box center [546, 300] width 300 height 19
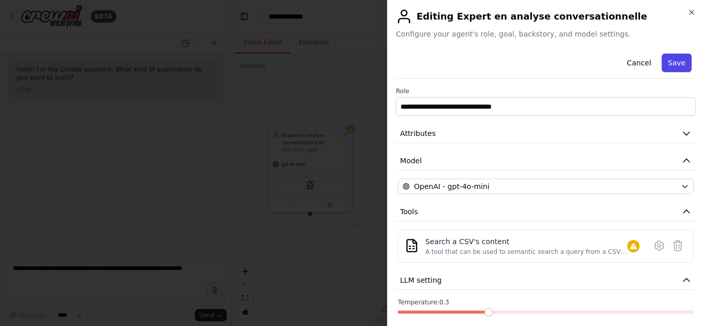
click at [675, 60] on button "Save" at bounding box center [677, 63] width 30 height 19
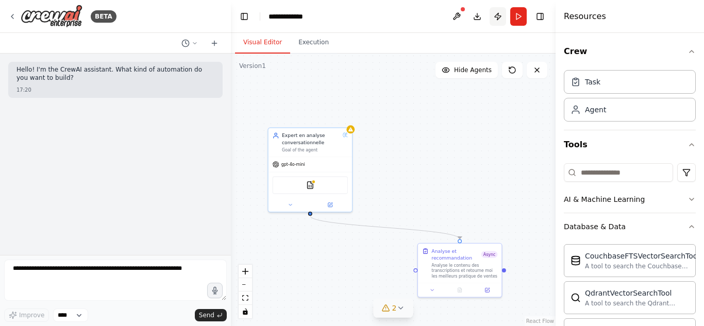
click at [499, 13] on button "Publish" at bounding box center [498, 16] width 16 height 19
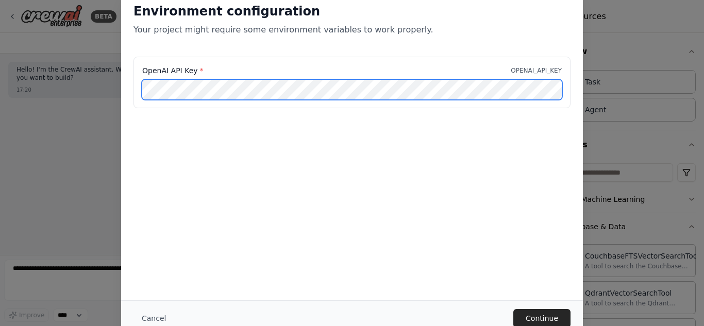
scroll to position [0, 74]
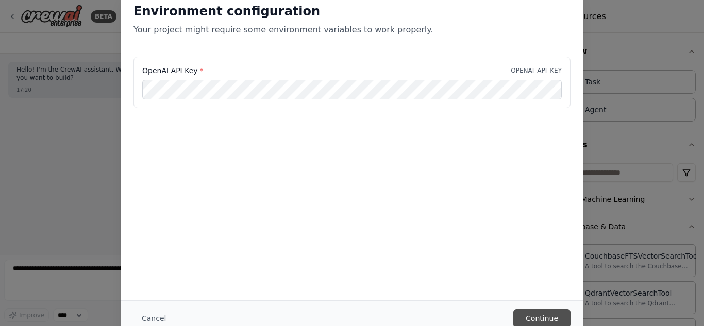
click at [538, 320] on button "Continue" at bounding box center [541, 318] width 57 height 19
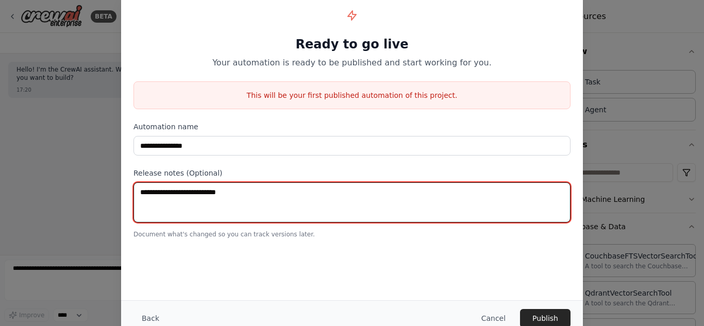
click at [232, 204] on textarea at bounding box center [351, 202] width 437 height 40
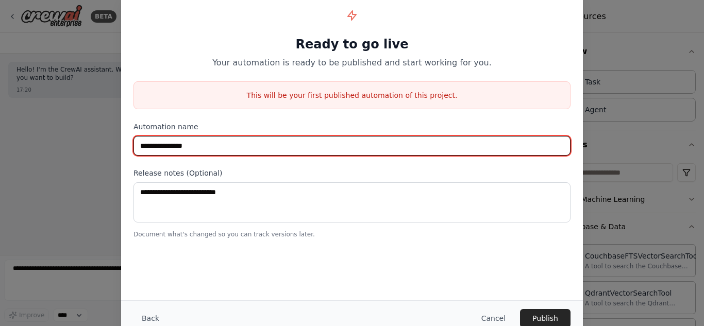
click at [250, 144] on input "**********" at bounding box center [351, 146] width 437 height 20
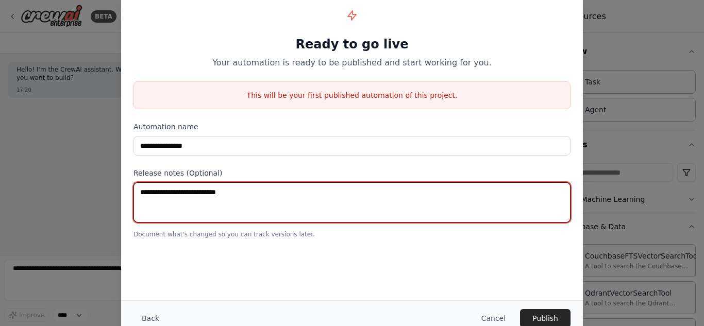
click at [215, 206] on textarea at bounding box center [351, 202] width 437 height 40
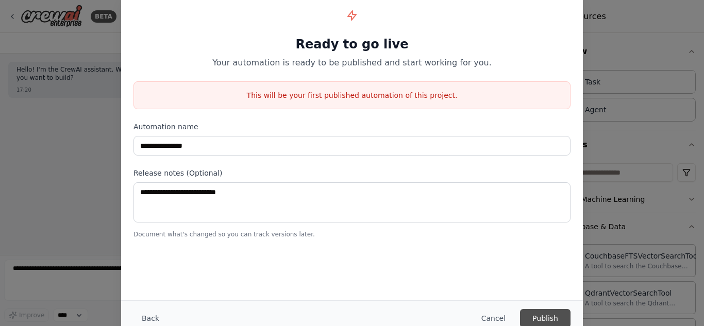
click at [550, 318] on button "Publish" at bounding box center [545, 318] width 51 height 19
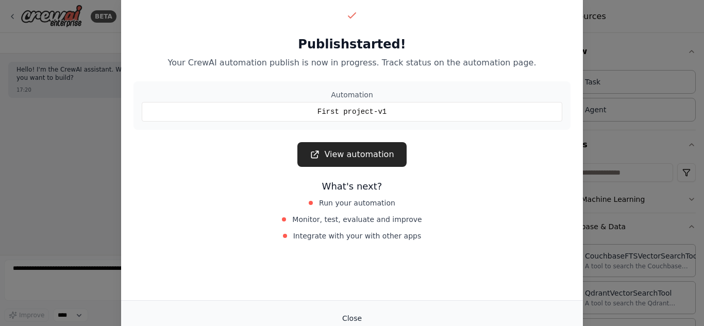
click at [352, 322] on button "Close" at bounding box center [352, 318] width 36 height 19
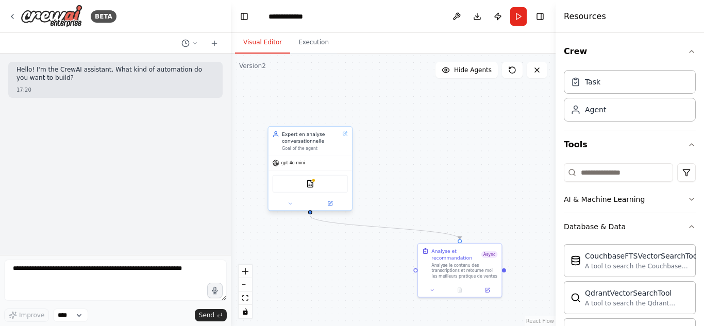
click at [319, 172] on div "CSVSearchTool" at bounding box center [310, 184] width 83 height 26
click at [520, 19] on button "Run" at bounding box center [518, 16] width 16 height 19
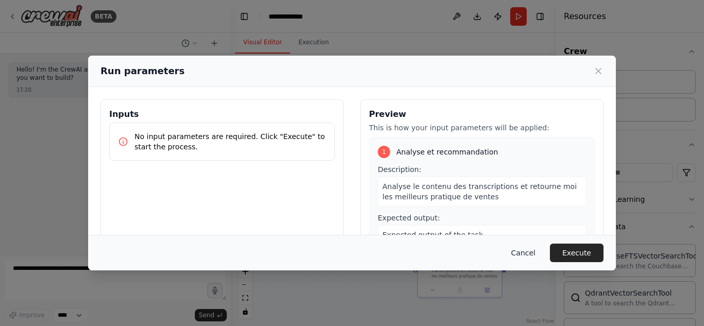
click at [531, 245] on button "Cancel" at bounding box center [523, 253] width 41 height 19
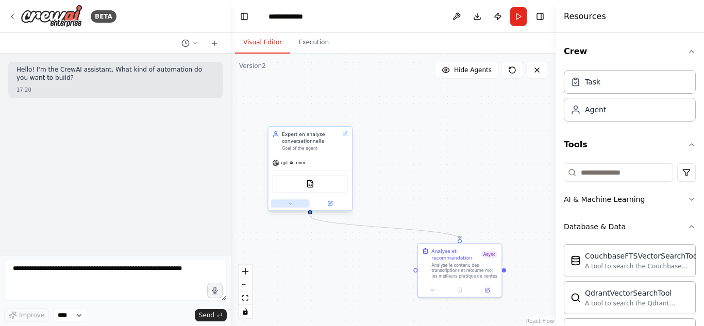
click at [292, 199] on button at bounding box center [290, 203] width 39 height 8
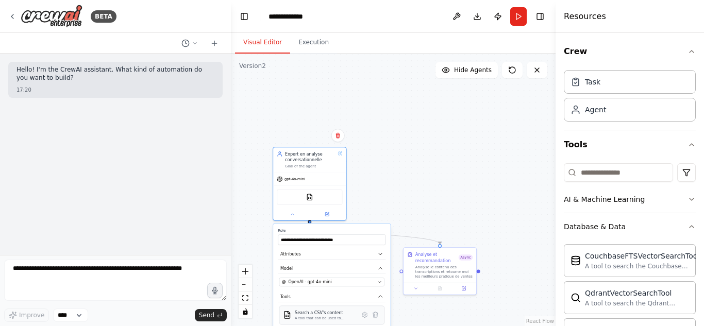
click at [326, 316] on div "A tool that can be used to semantic search a query from a CSV's content." at bounding box center [325, 318] width 61 height 5
click at [311, 320] on div "A tool that can be used to semantic search a query from a CSV's content." at bounding box center [325, 318] width 61 height 5
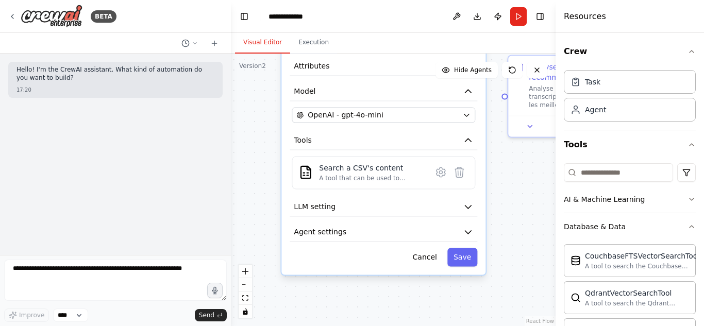
drag, startPoint x: 441, startPoint y: 266, endPoint x: 504, endPoint y: 102, distance: 175.8
click at [504, 102] on div ".deletable-edge-delete-btn { width: 20px; height: 20px; border: 0px solid #ffff…" at bounding box center [393, 190] width 325 height 273
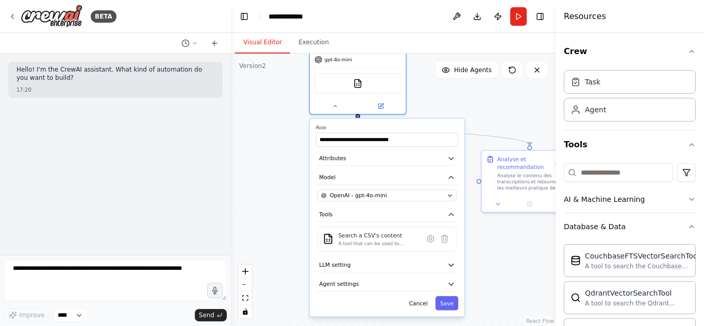
drag, startPoint x: 318, startPoint y: 154, endPoint x: 291, endPoint y: 246, distance: 96.1
click at [291, 246] on div ".deletable-edge-delete-btn { width: 20px; height: 20px; border: 0px solid #ffff…" at bounding box center [393, 190] width 325 height 273
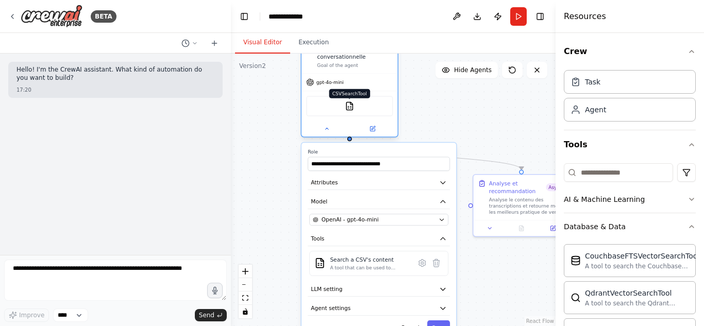
click at [353, 103] on img at bounding box center [349, 106] width 9 height 9
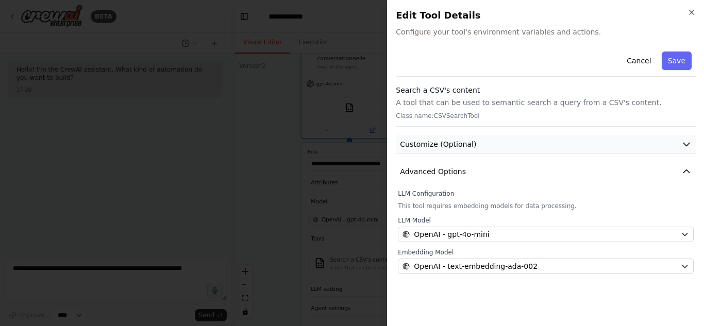
click at [690, 142] on icon "button" at bounding box center [686, 144] width 10 height 10
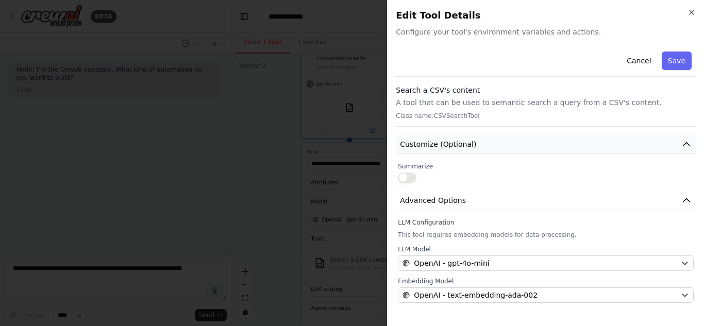
click at [667, 144] on button "Customize (Optional)" at bounding box center [546, 144] width 300 height 19
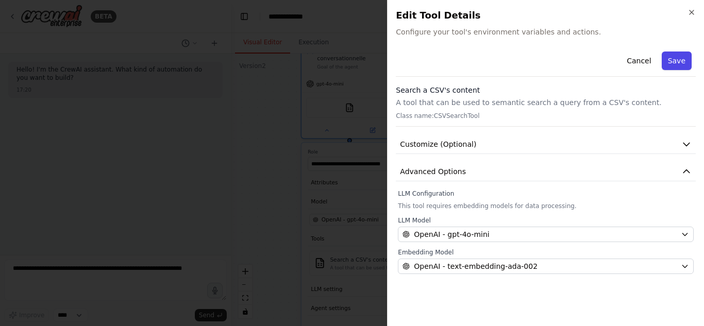
click at [679, 58] on button "Save" at bounding box center [677, 61] width 30 height 19
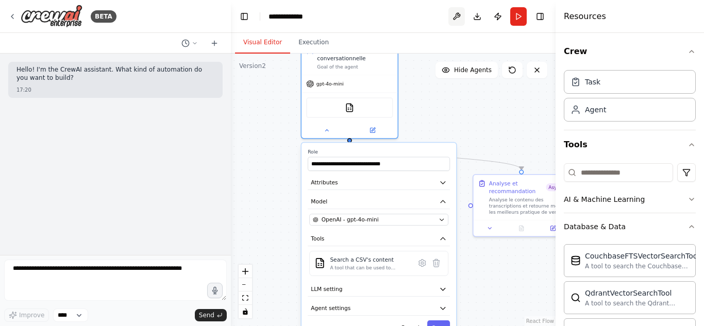
click at [456, 19] on button at bounding box center [456, 16] width 16 height 19
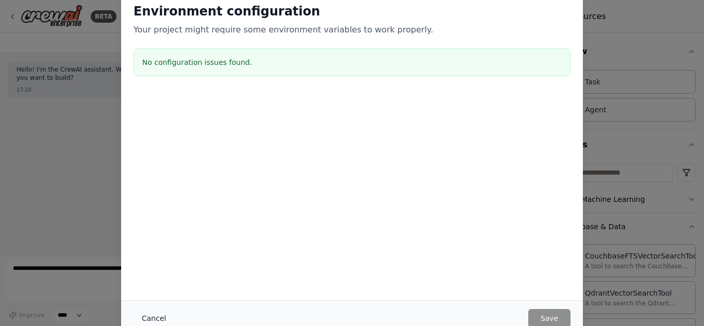
click at [150, 311] on button "Cancel" at bounding box center [153, 318] width 41 height 19
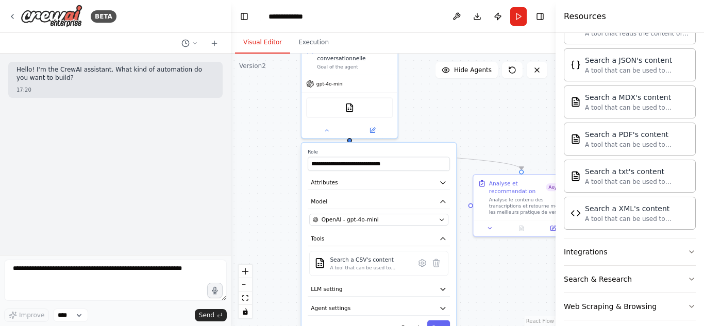
scroll to position [465, 0]
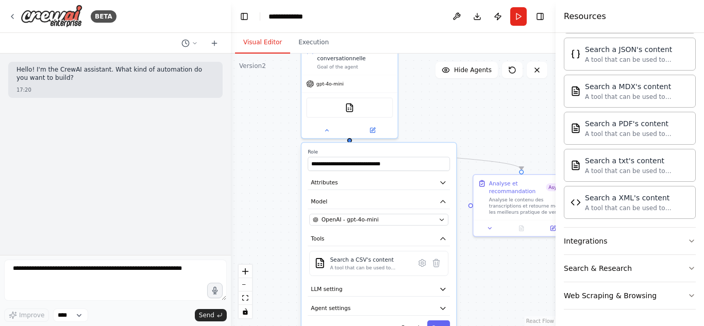
click at [489, 253] on div ".deletable-edge-delete-btn { width: 20px; height: 20px; border: 0px solid #ffff…" at bounding box center [393, 190] width 325 height 273
click at [501, 183] on div "Analyse et recommandation" at bounding box center [517, 185] width 57 height 15
click at [216, 43] on icon at bounding box center [214, 43] width 5 height 0
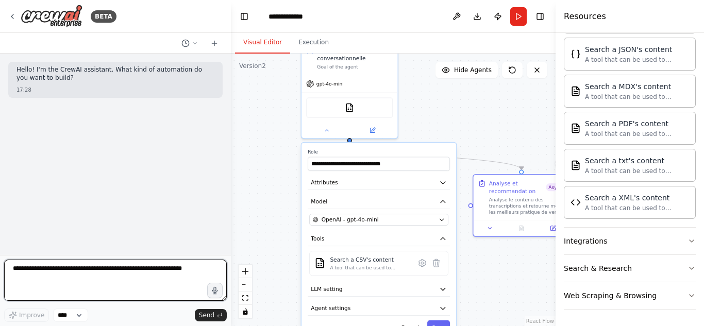
click at [118, 267] on textarea at bounding box center [115, 280] width 223 height 41
type textarea "**********"
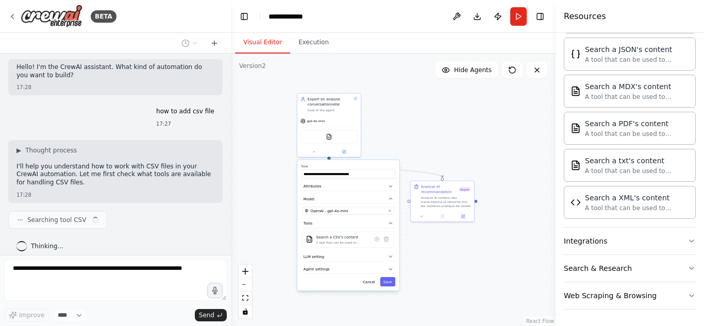
scroll to position [11, 0]
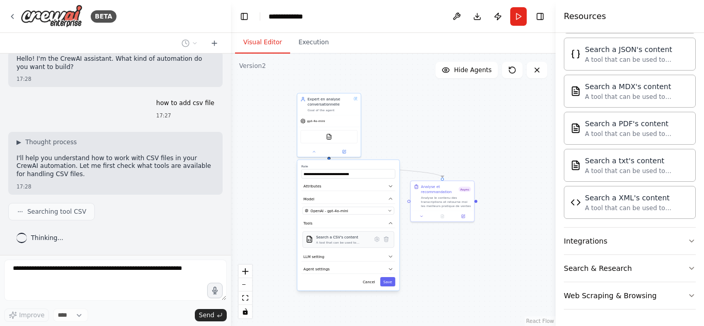
click at [369, 243] on div "A tool that can be used to semantic search a query from a CSV's content." at bounding box center [342, 243] width 53 height 4
click at [329, 247] on div "Search a CSV's content A tool that can be used to semantic search a query from …" at bounding box center [349, 239] width 92 height 16
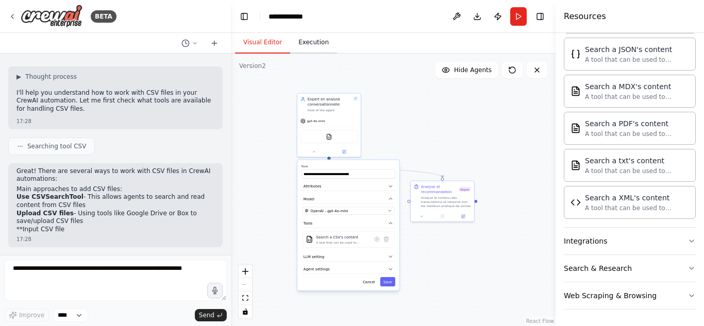
click at [303, 41] on button "Execution" at bounding box center [313, 43] width 47 height 22
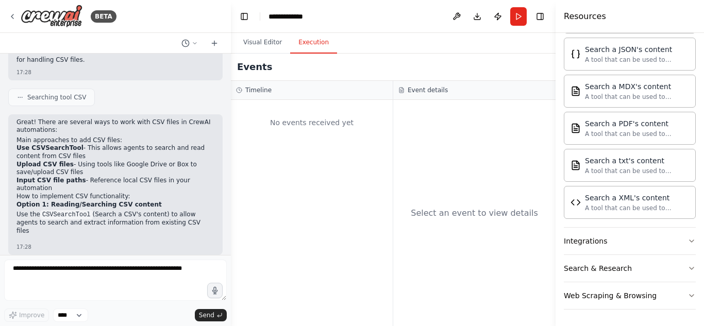
click at [314, 145] on div "No events received yet" at bounding box center [312, 213] width 162 height 226
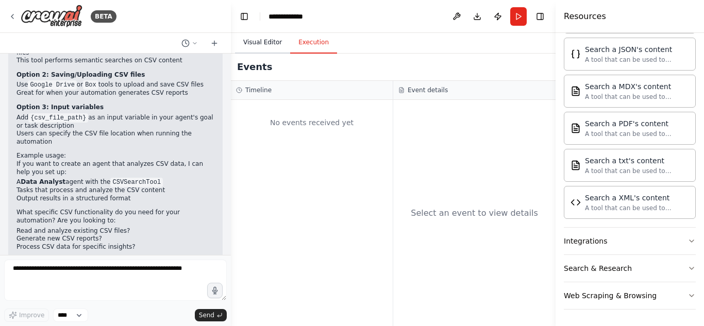
scroll to position [313, 0]
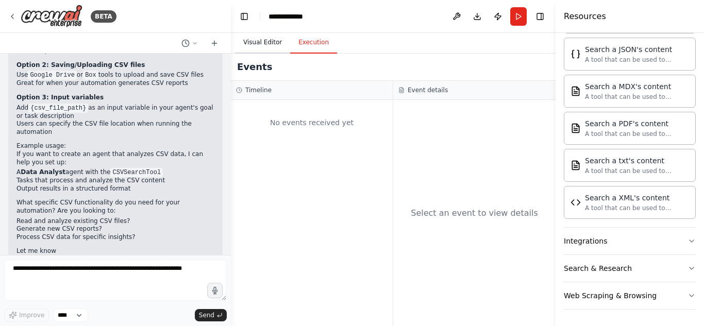
click at [272, 48] on button "Visual Editor" at bounding box center [262, 43] width 55 height 22
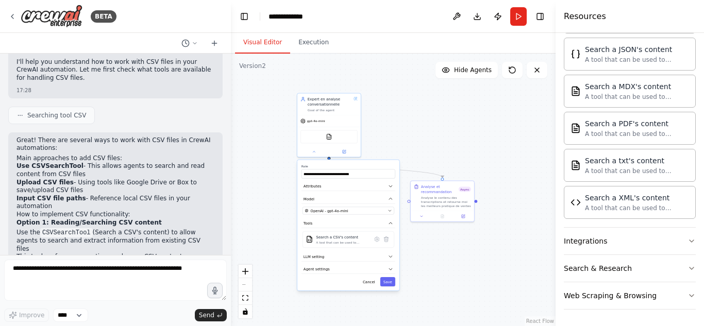
scroll to position [159, 0]
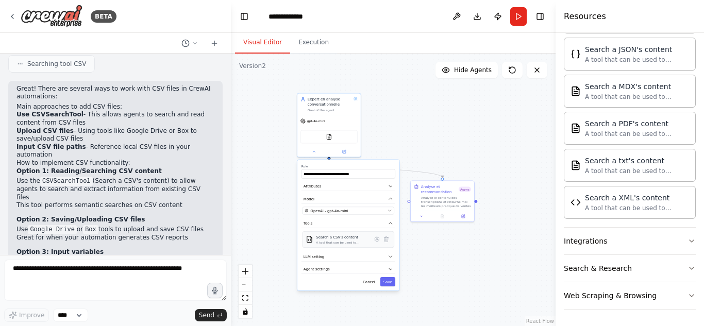
click at [339, 242] on div "A tool that can be used to semantic search a query from a CSV's content." at bounding box center [342, 243] width 53 height 4
click at [373, 240] on button at bounding box center [376, 239] width 9 height 9
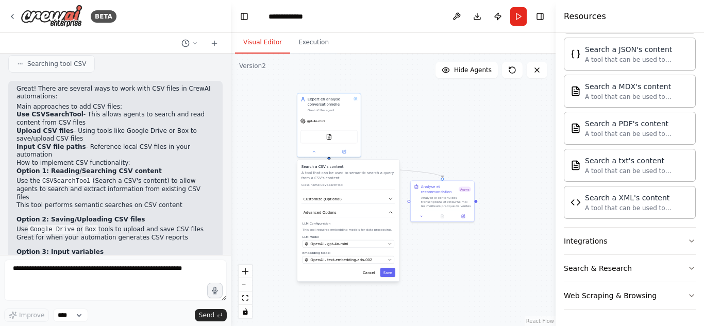
click at [314, 171] on p "A tool that can be used to semantic search a query from a CSV's content." at bounding box center [349, 176] width 94 height 10
click at [337, 174] on p "A tool that can be used to semantic search a query from a CSV's content." at bounding box center [349, 176] width 94 height 10
click at [369, 272] on button "Cancel" at bounding box center [369, 272] width 19 height 9
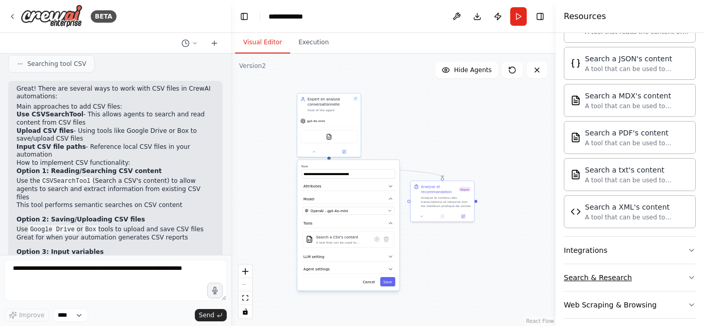
scroll to position [465, 0]
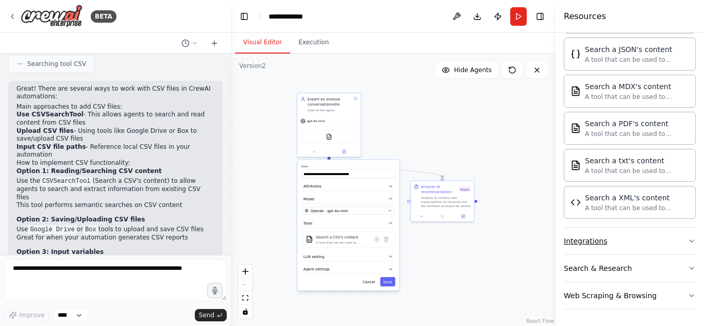
click at [629, 242] on button "Integrations" at bounding box center [630, 241] width 132 height 27
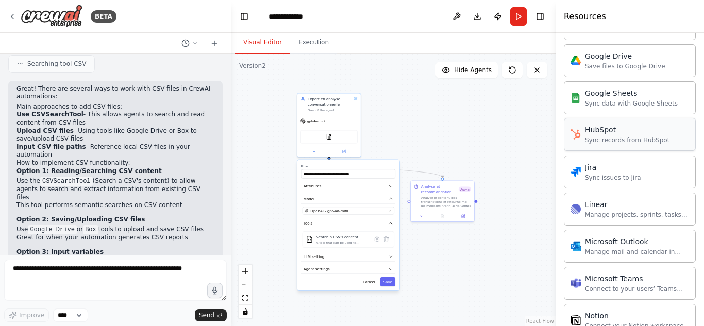
scroll to position [943, 0]
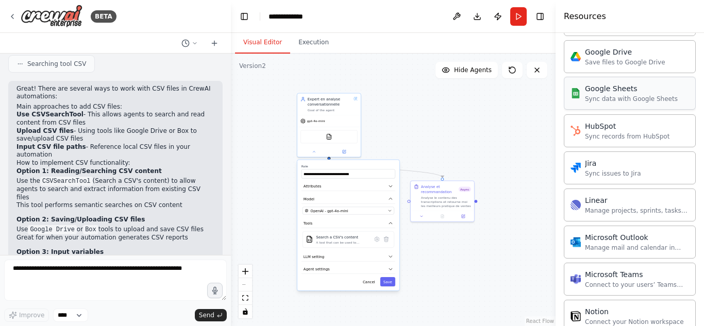
click at [622, 93] on div "Google Sheets" at bounding box center [631, 88] width 93 height 10
click at [340, 125] on div "gpt-4o-mini" at bounding box center [328, 119] width 63 height 11
click at [322, 122] on span "gpt-4o-mini" at bounding box center [316, 120] width 18 height 4
click at [497, 127] on div ".deletable-edge-delete-btn { width: 20px; height: 20px; border: 0px solid #ffff…" at bounding box center [393, 190] width 325 height 273
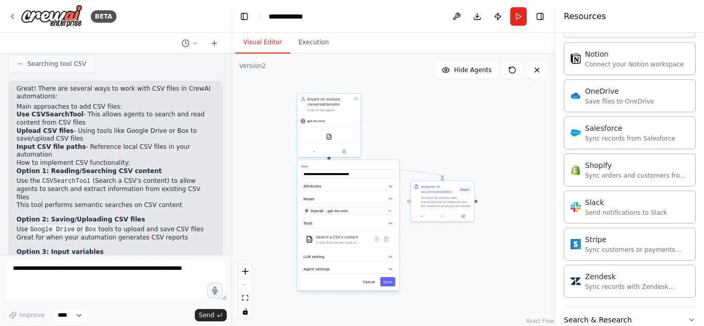
scroll to position [1252, 0]
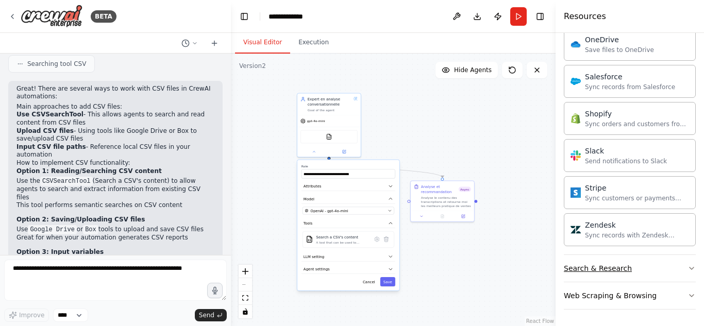
click at [659, 270] on button "Search & Research" at bounding box center [630, 268] width 132 height 27
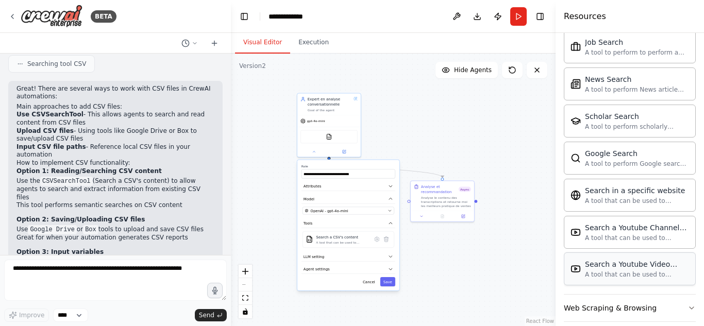
scroll to position [1780, 0]
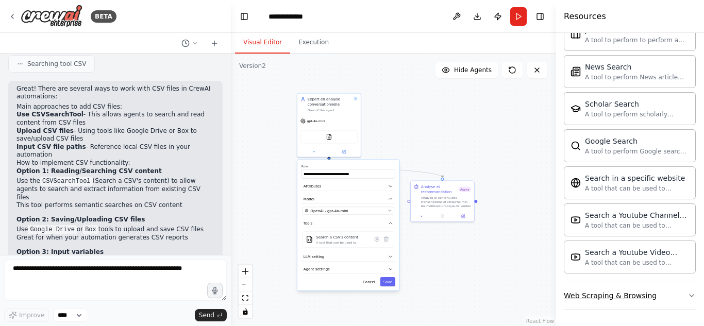
click at [648, 288] on button "Web Scraping & Browsing" at bounding box center [630, 295] width 132 height 27
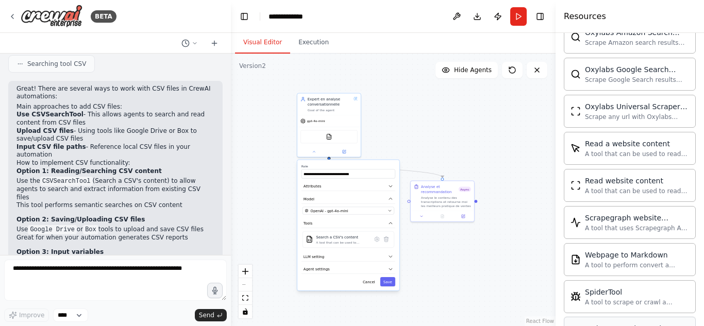
scroll to position [2345, 0]
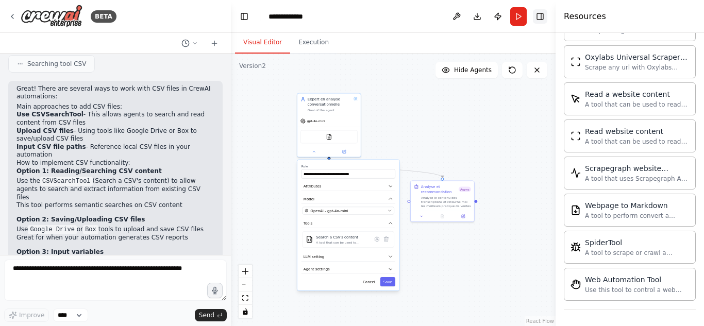
click at [539, 17] on button "Toggle Right Sidebar" at bounding box center [540, 16] width 14 height 14
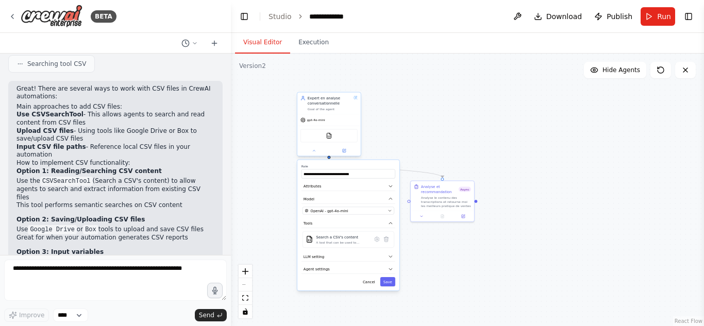
click at [325, 128] on div "CSVSearchTool" at bounding box center [328, 136] width 63 height 20
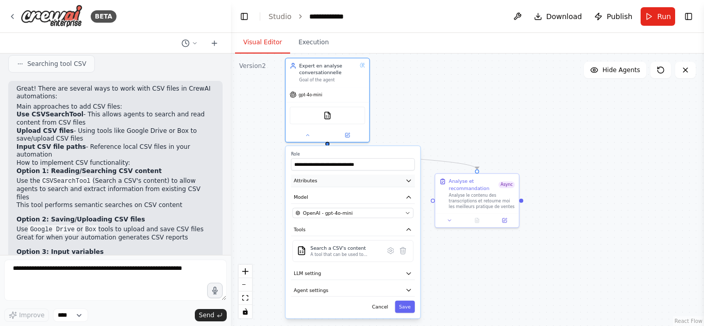
click at [407, 181] on icon "button" at bounding box center [408, 180] width 7 height 7
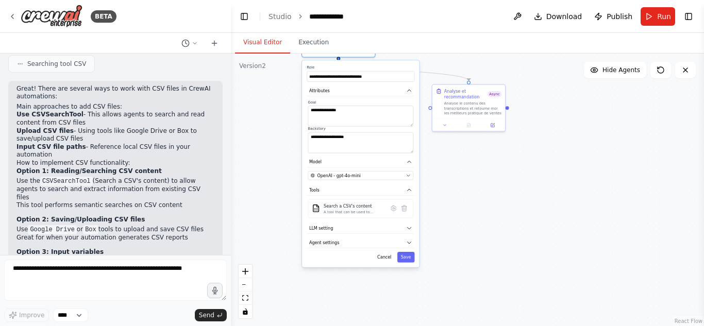
drag, startPoint x: 445, startPoint y: 135, endPoint x: 454, endPoint y: 26, distance: 109.6
click at [454, 26] on main "**********" at bounding box center [467, 163] width 473 height 326
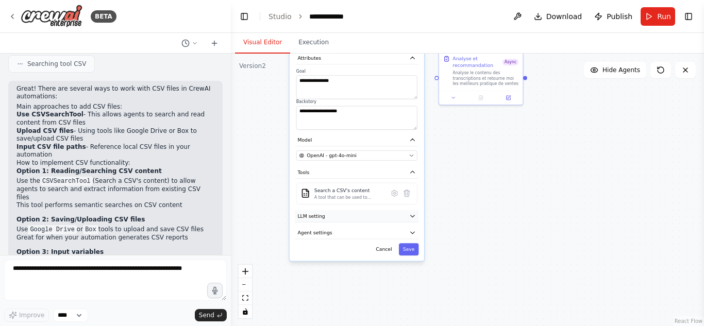
click at [413, 222] on button "LLM setting" at bounding box center [357, 216] width 124 height 12
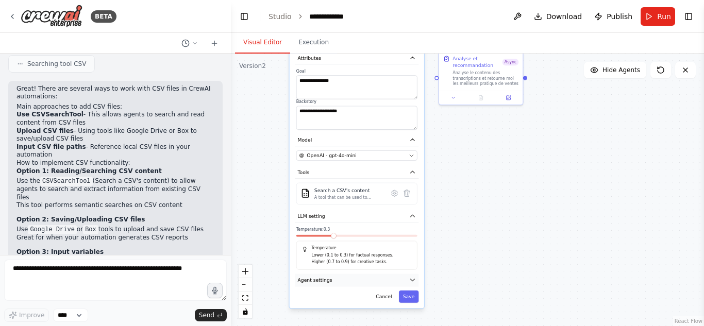
click at [414, 281] on icon "button" at bounding box center [412, 280] width 7 height 7
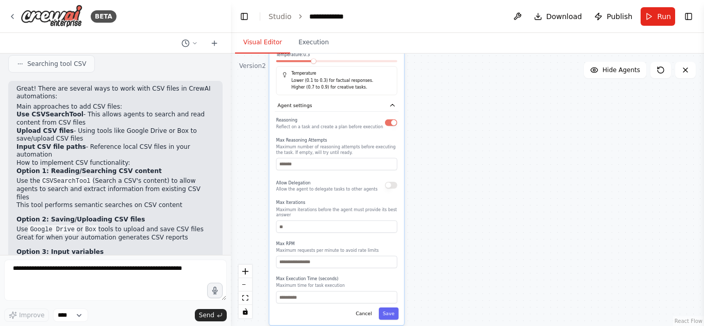
drag, startPoint x: 467, startPoint y: 291, endPoint x: 448, endPoint y: 114, distance: 177.8
click at [448, 114] on div ".deletable-edge-delete-btn { width: 20px; height: 20px; border: 0px solid #ffff…" at bounding box center [467, 190] width 473 height 273
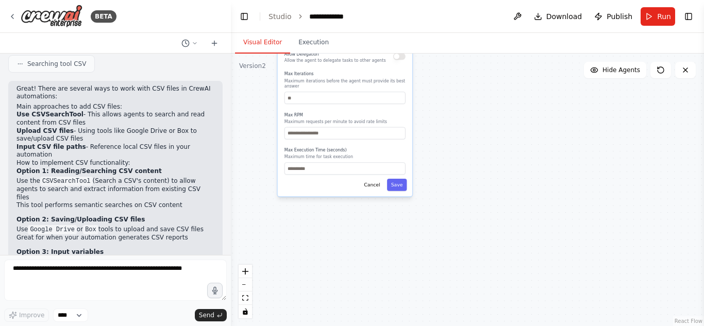
drag, startPoint x: 445, startPoint y: 306, endPoint x: 453, endPoint y: 177, distance: 128.6
click at [453, 177] on div ".deletable-edge-delete-btn { width: 20px; height: 20px; border: 0px solid #ffff…" at bounding box center [467, 190] width 473 height 273
click at [404, 179] on button "Save" at bounding box center [398, 183] width 20 height 12
drag, startPoint x: 438, startPoint y: 120, endPoint x: 462, endPoint y: 294, distance: 175.9
click at [462, 294] on div ".deletable-edge-delete-btn { width: 20px; height: 20px; border: 0px solid #ffff…" at bounding box center [467, 190] width 473 height 273
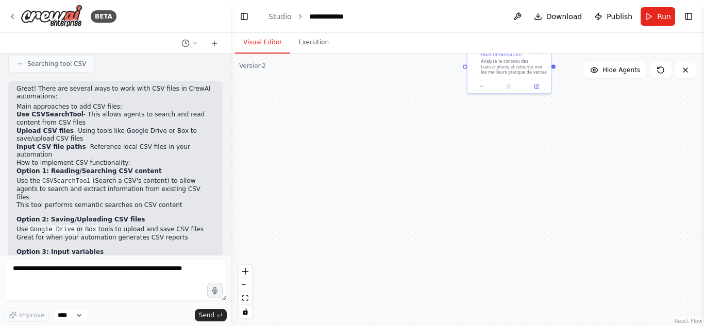
drag, startPoint x: 452, startPoint y: 140, endPoint x: 471, endPoint y: 245, distance: 106.9
click at [470, 267] on div ".deletable-edge-delete-btn { width: 20px; height: 20px; border: 0px solid #ffff…" at bounding box center [467, 190] width 473 height 273
click at [645, 14] on button "Run" at bounding box center [658, 16] width 35 height 19
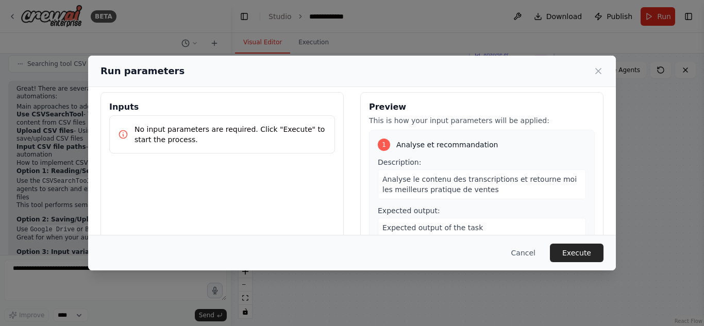
scroll to position [0, 0]
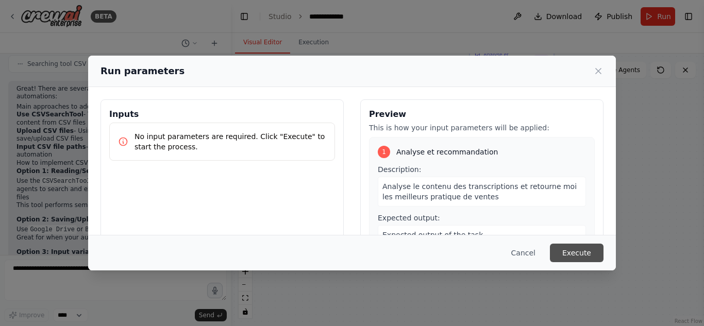
click at [577, 254] on button "Execute" at bounding box center [577, 253] width 54 height 19
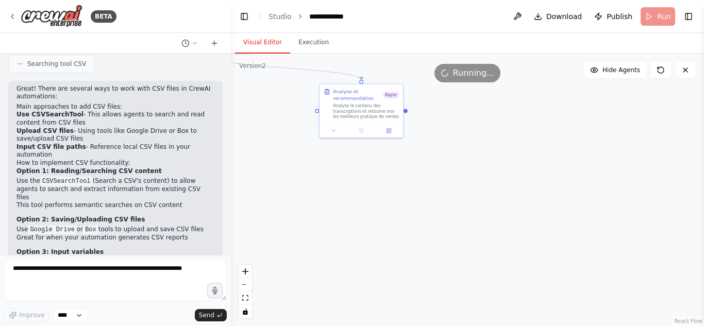
drag, startPoint x: 507, startPoint y: 187, endPoint x: 348, endPoint y: 239, distance: 167.4
click at [348, 239] on div ".deletable-edge-delete-btn { width: 20px; height: 20px; border: 0px solid #ffff…" at bounding box center [467, 190] width 473 height 273
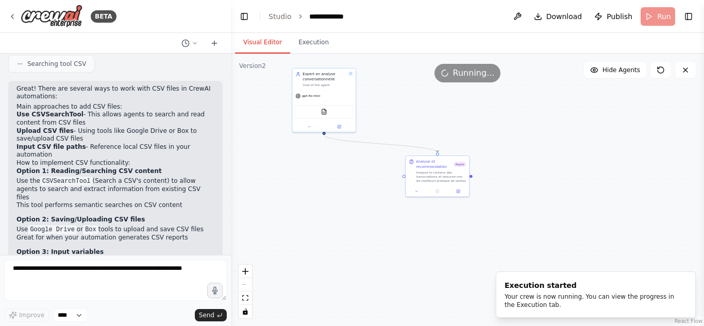
drag, startPoint x: 315, startPoint y: 201, endPoint x: 401, endPoint y: 235, distance: 92.5
click at [401, 235] on div ".deletable-edge-delete-btn { width: 20px; height: 20px; border: 0px solid #ffff…" at bounding box center [467, 190] width 473 height 273
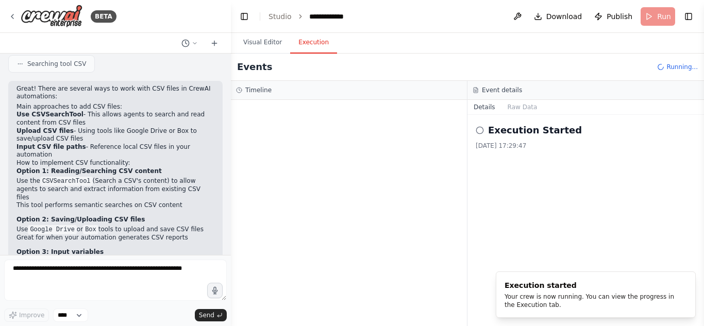
click at [303, 47] on button "Execution" at bounding box center [313, 43] width 47 height 22
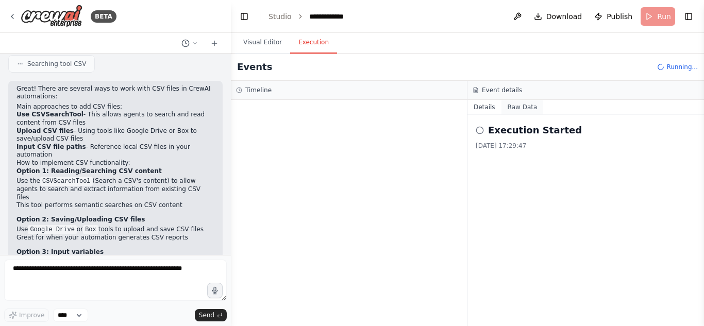
click at [527, 106] on button "Raw Data" at bounding box center [522, 107] width 42 height 14
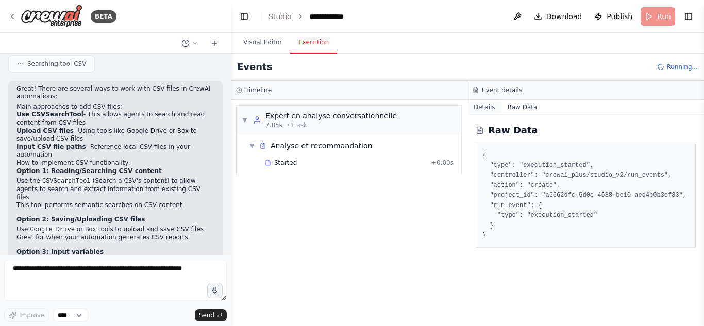
click at [485, 108] on button "Details" at bounding box center [484, 107] width 34 height 14
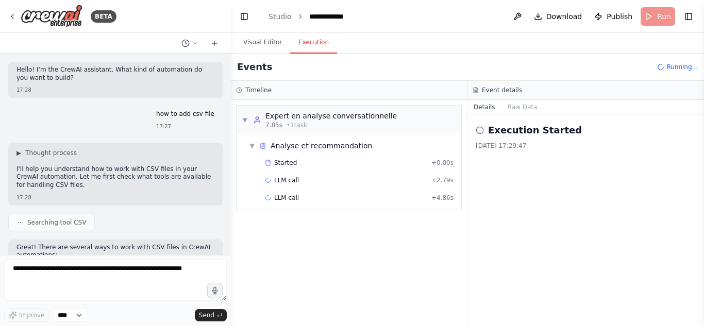
click at [663, 20] on header "**********" at bounding box center [467, 16] width 473 height 33
click at [316, 196] on div "LLM call + 4.86s" at bounding box center [359, 198] width 189 height 8
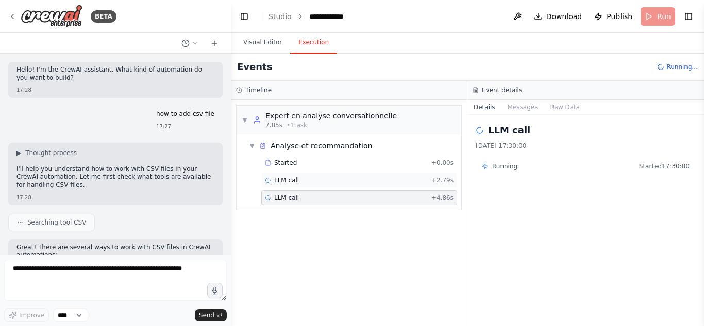
click at [372, 180] on div "LLM call + 2.79s" at bounding box center [359, 180] width 189 height 8
click at [354, 128] on div "7.85s • 1 task" at bounding box center [330, 125] width 131 height 8
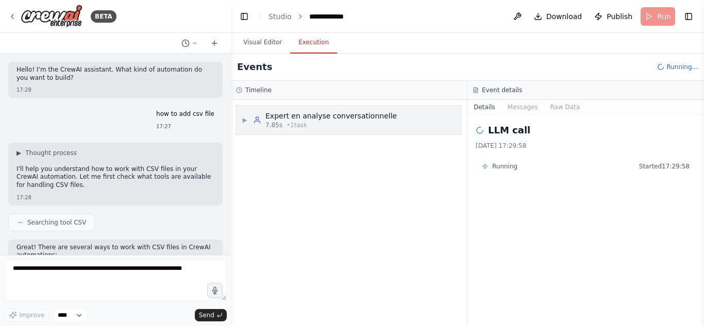
click at [282, 122] on div "7.85s • 1 task" at bounding box center [330, 125] width 131 height 8
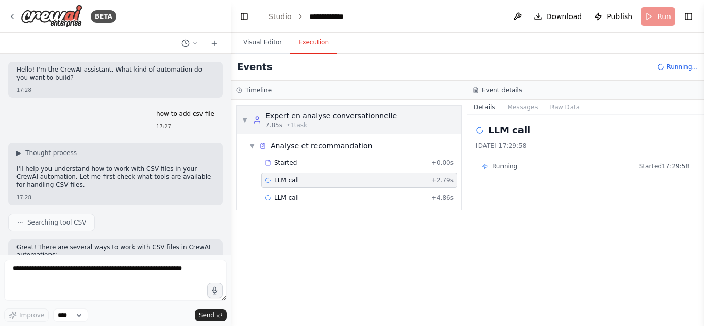
click at [244, 111] on div "▼ Expert en analyse conversationnelle 7.85s • 1 task" at bounding box center [319, 120] width 155 height 19
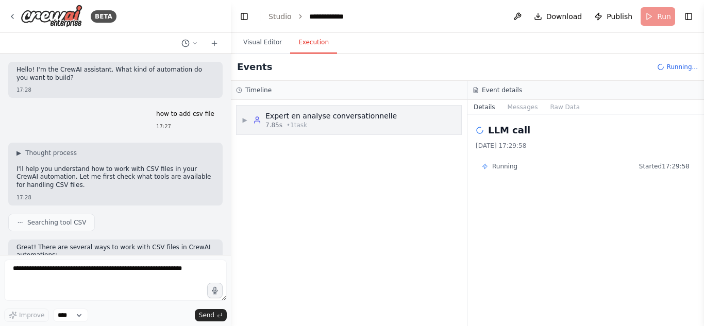
click at [247, 114] on div "▶ Expert en analyse conversationnelle 7.85s • 1 task" at bounding box center [319, 120] width 155 height 19
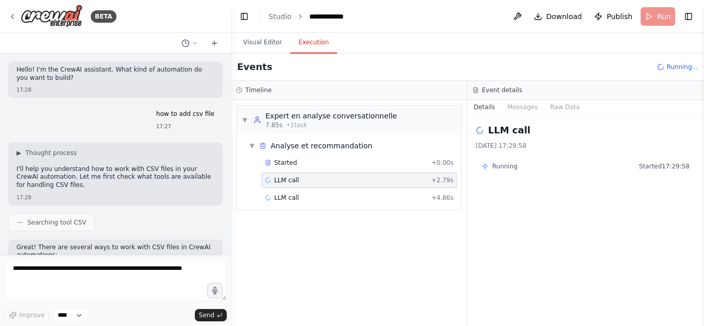
click at [676, 66] on span "Running..." at bounding box center [681, 67] width 31 height 8
click at [256, 40] on button "Visual Editor" at bounding box center [262, 43] width 55 height 22
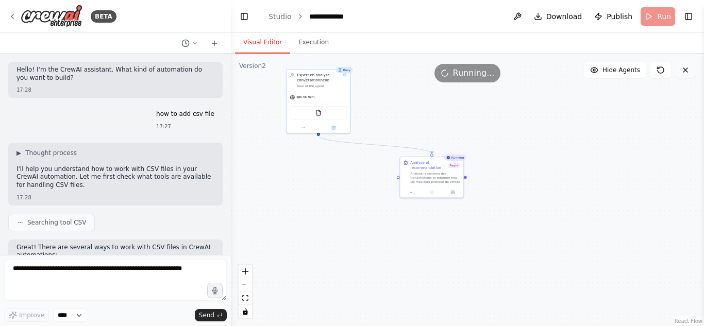
click at [683, 70] on icon at bounding box center [685, 70] width 8 height 8
click at [315, 47] on button "Execution" at bounding box center [313, 43] width 47 height 22
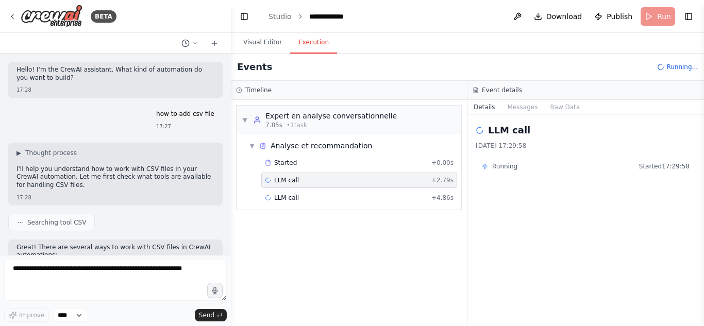
click at [589, 136] on div "LLM call" at bounding box center [586, 130] width 220 height 14
click at [491, 120] on div "LLM call 04/09/2025 17:29:58 Running Started 17:29:58" at bounding box center [585, 220] width 237 height 211
click at [306, 190] on div "Started + 0.00s LLM call + 2.79s LLM call + 4.86s" at bounding box center [353, 181] width 216 height 53
click at [338, 161] on div "Started" at bounding box center [346, 163] width 162 height 8
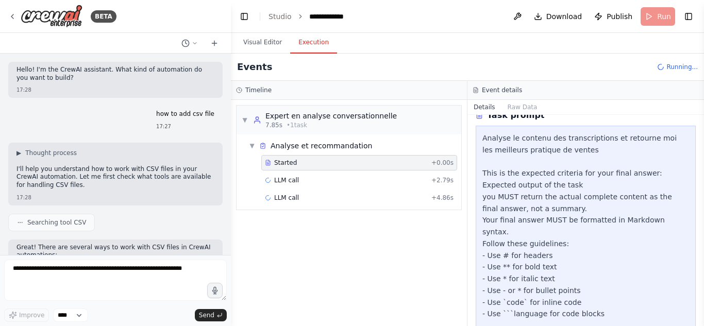
scroll to position [110, 0]
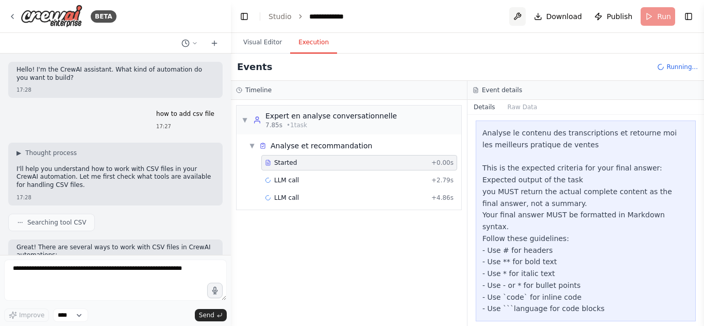
click at [520, 14] on button at bounding box center [517, 16] width 16 height 19
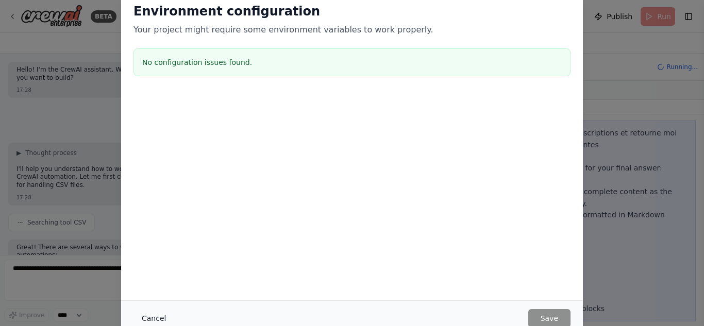
click at [150, 322] on button "Cancel" at bounding box center [153, 318] width 41 height 19
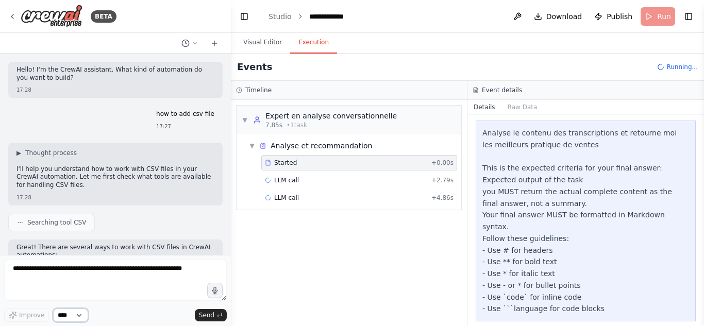
click at [63, 318] on select "****" at bounding box center [70, 315] width 35 height 13
click at [329, 253] on div "▼ Expert en analyse conversationnelle 7.85s • 1 task ▼ Analyse et recommandatio…" at bounding box center [349, 213] width 236 height 226
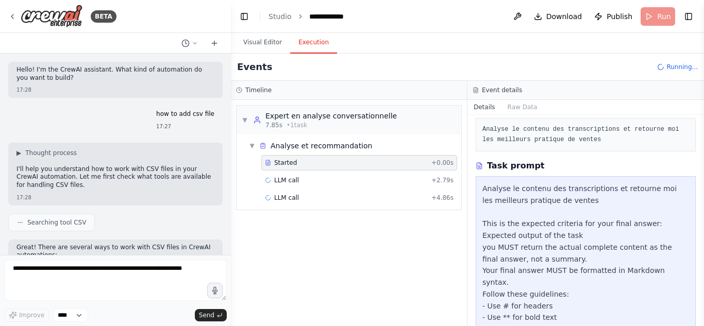
scroll to position [0, 0]
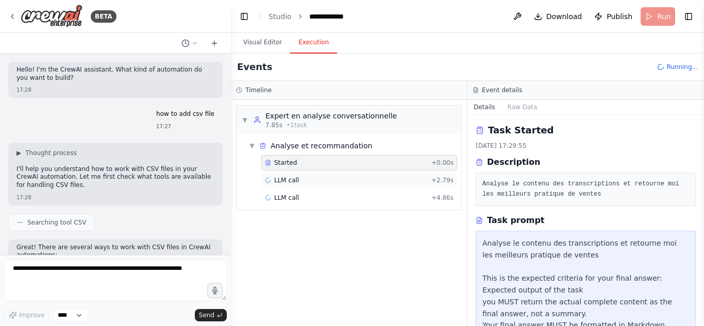
click at [325, 174] on div "LLM call + 2.79s" at bounding box center [359, 180] width 196 height 15
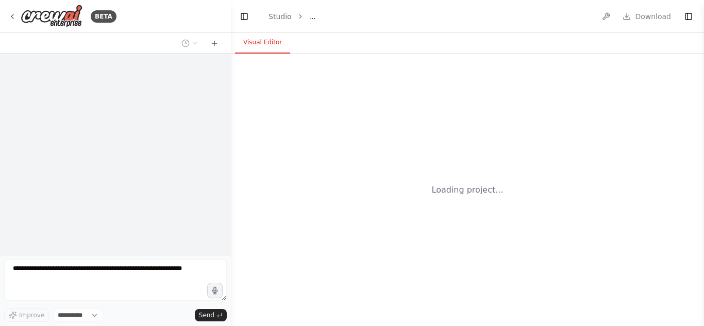
select select "****"
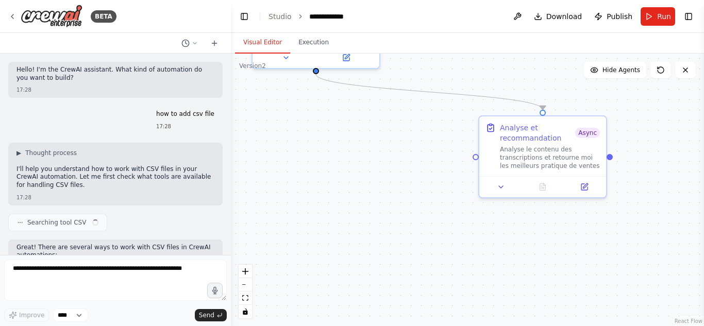
scroll to position [313, 0]
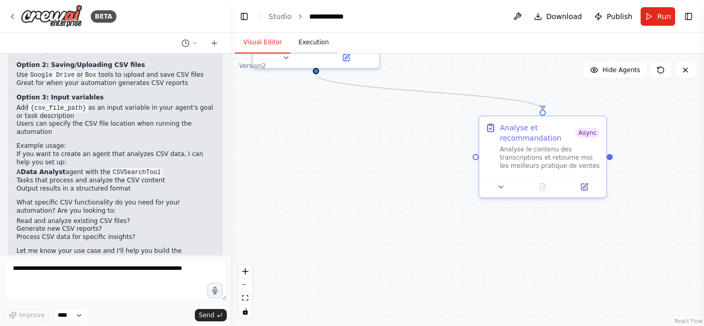
click at [313, 38] on button "Execution" at bounding box center [313, 43] width 47 height 22
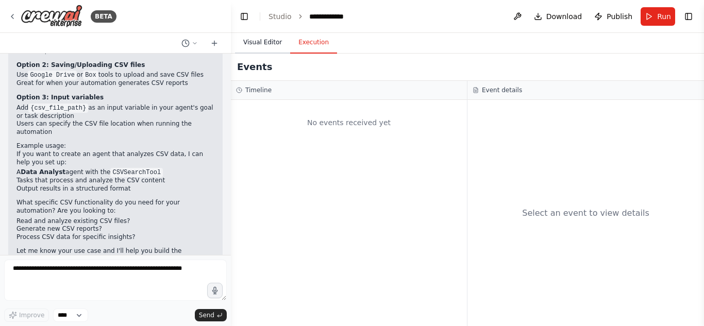
click at [271, 39] on button "Visual Editor" at bounding box center [262, 43] width 55 height 22
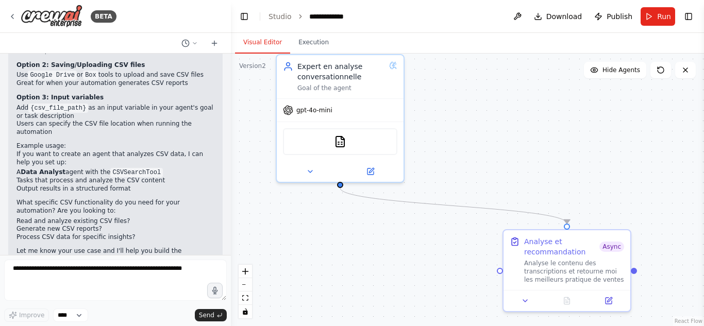
drag, startPoint x: 305, startPoint y: 149, endPoint x: 329, endPoint y: 263, distance: 116.4
click at [329, 263] on div ".deletable-edge-delete-btn { width: 20px; height: 20px; border: 0px solid #ffff…" at bounding box center [467, 190] width 473 height 273
click at [692, 18] on button "Toggle Right Sidebar" at bounding box center [688, 16] width 14 height 14
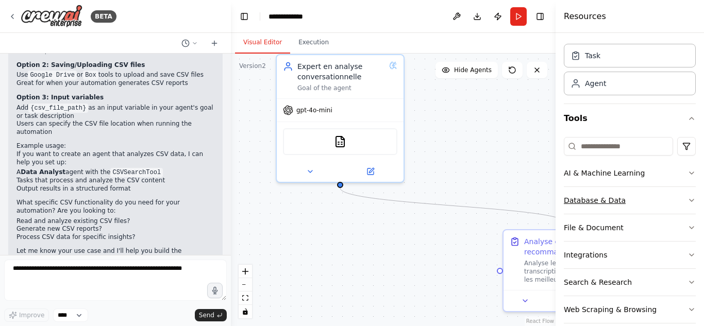
scroll to position [40, 0]
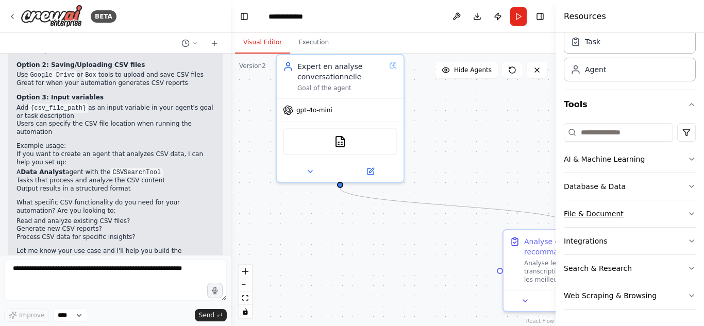
click at [602, 208] on button "File & Document" at bounding box center [630, 213] width 132 height 27
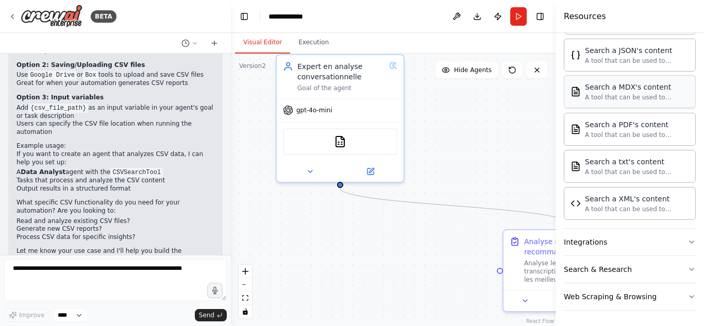
scroll to position [345, 0]
click at [616, 238] on button "Integrations" at bounding box center [630, 241] width 132 height 27
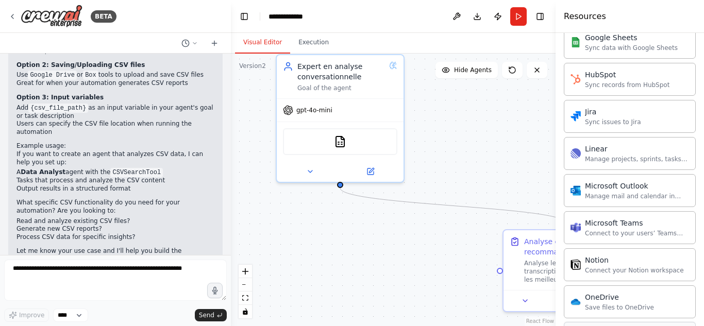
scroll to position [772, 0]
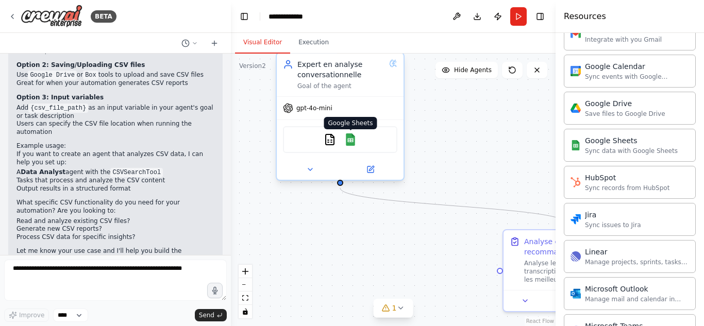
click at [352, 133] on img at bounding box center [350, 139] width 12 height 12
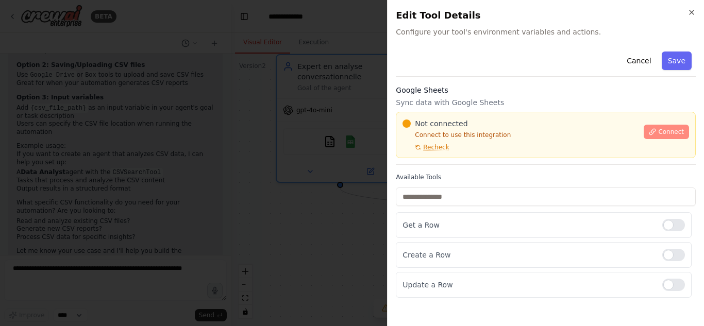
click at [678, 133] on span "Connect" at bounding box center [671, 132] width 26 height 8
click at [276, 121] on div at bounding box center [352, 163] width 704 height 326
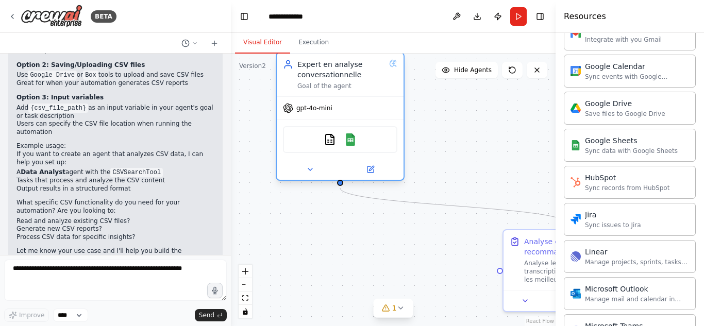
click at [344, 136] on div "CSVSearchTool Google Sheets" at bounding box center [340, 139] width 114 height 27
click at [349, 136] on img at bounding box center [350, 139] width 12 height 12
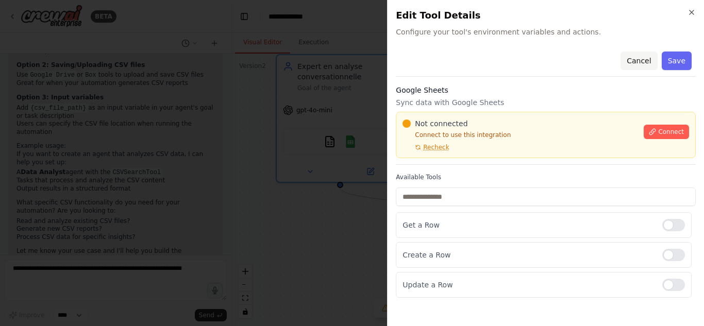
click at [641, 60] on button "Cancel" at bounding box center [639, 61] width 37 height 19
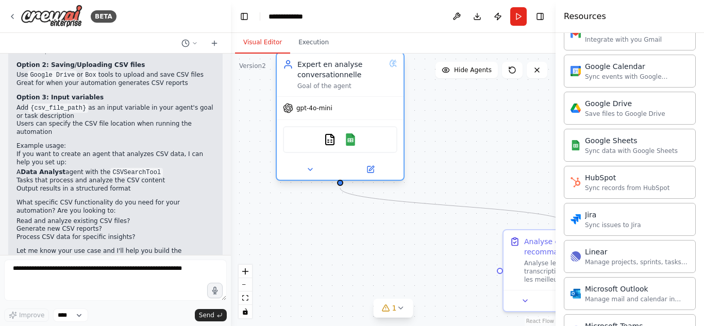
click at [348, 95] on div "Expert en analyse conversationnelle Goal of the agent" at bounding box center [340, 74] width 127 height 43
click at [304, 173] on button at bounding box center [310, 169] width 58 height 12
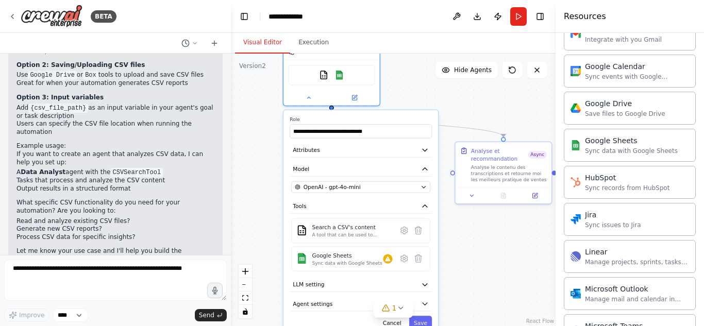
drag, startPoint x: 489, startPoint y: 195, endPoint x: 469, endPoint y: 79, distance: 117.2
click at [469, 79] on div ".deletable-edge-delete-btn { width: 20px; height: 20px; border: 0px solid #ffff…" at bounding box center [393, 190] width 325 height 273
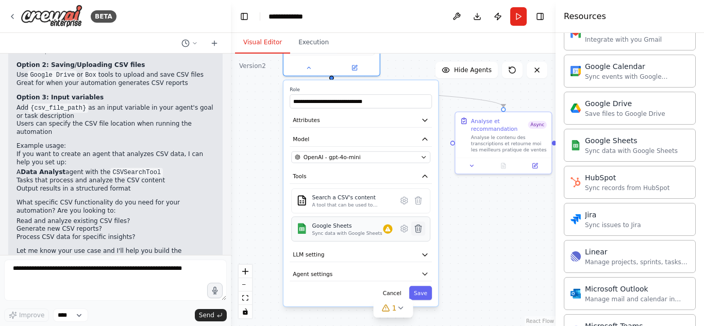
click at [415, 231] on icon at bounding box center [417, 228] width 9 height 9
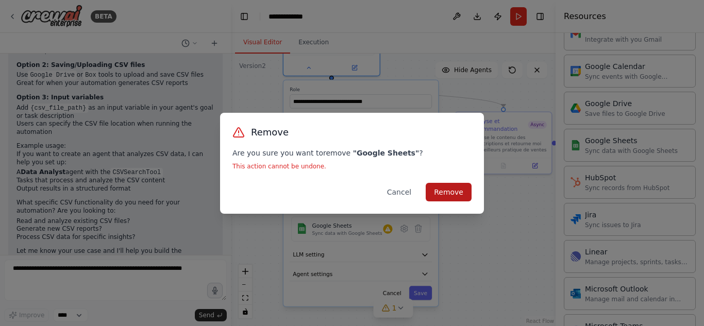
click at [446, 191] on button "Remove" at bounding box center [449, 192] width 46 height 19
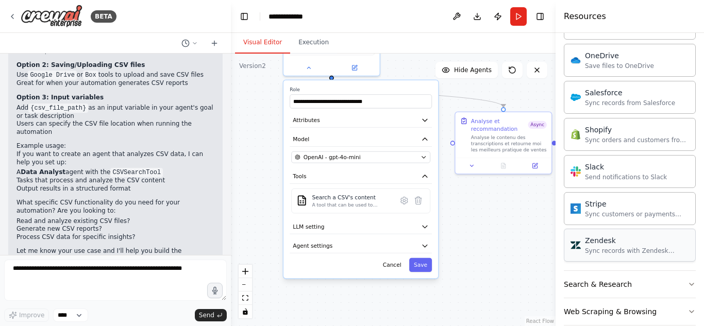
scroll to position [1133, 0]
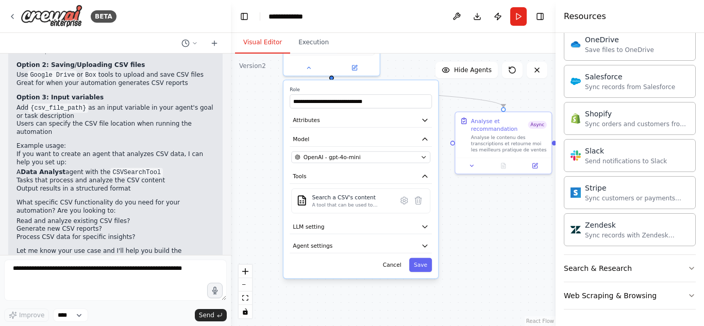
click at [6, 17] on div "BETA" at bounding box center [115, 16] width 231 height 33
click at [14, 19] on icon at bounding box center [12, 16] width 8 height 8
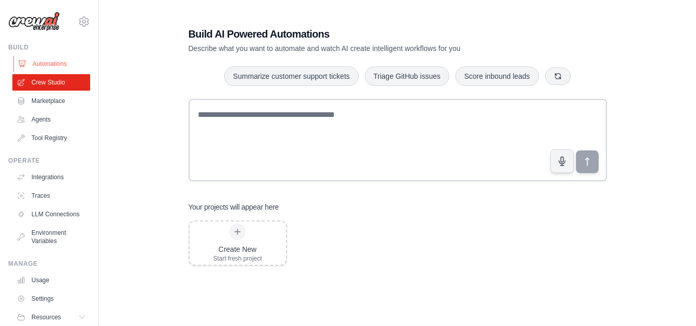
click at [42, 65] on link "Automations" at bounding box center [52, 64] width 78 height 16
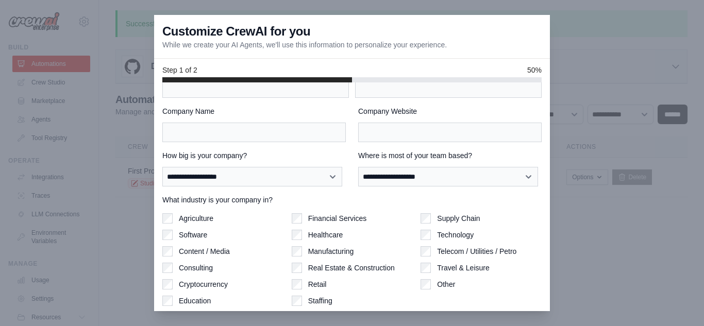
scroll to position [67, 0]
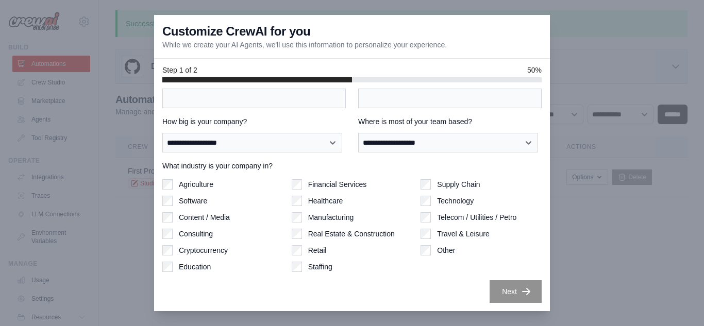
click at [79, 169] on div at bounding box center [352, 163] width 704 height 326
click at [109, 179] on div at bounding box center [352, 163] width 704 height 326
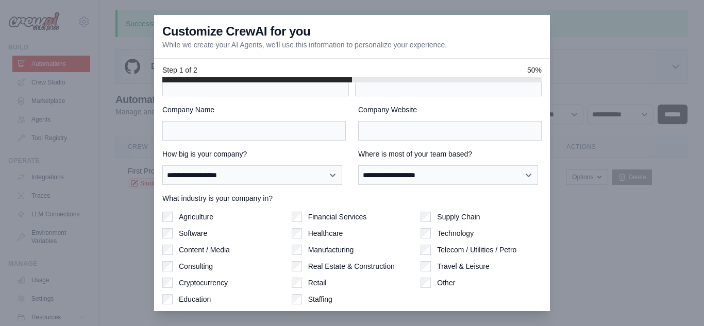
scroll to position [0, 0]
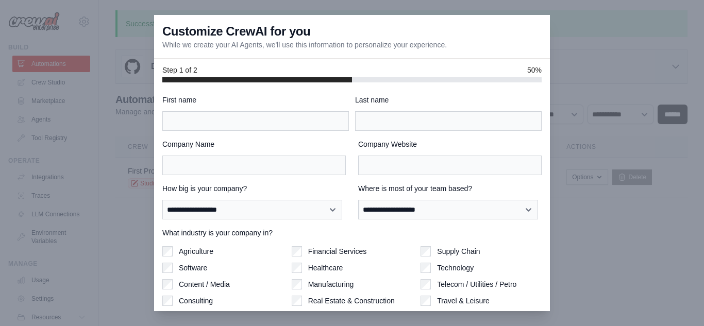
click at [613, 57] on div at bounding box center [352, 163] width 704 height 326
click at [570, 278] on div at bounding box center [352, 163] width 704 height 326
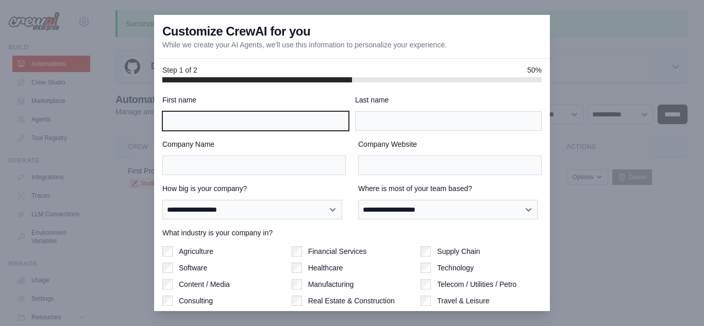
click at [235, 112] on input "First name" at bounding box center [255, 121] width 187 height 20
type input "******"
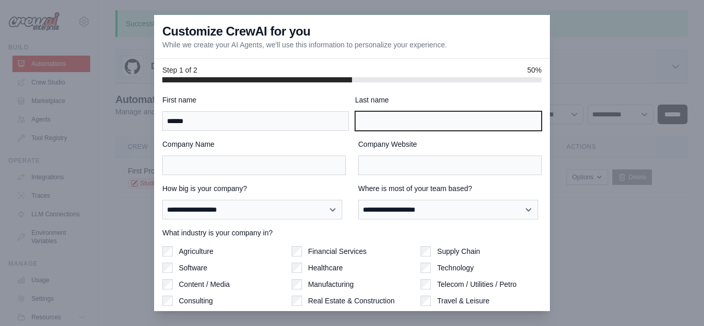
type input "*******"
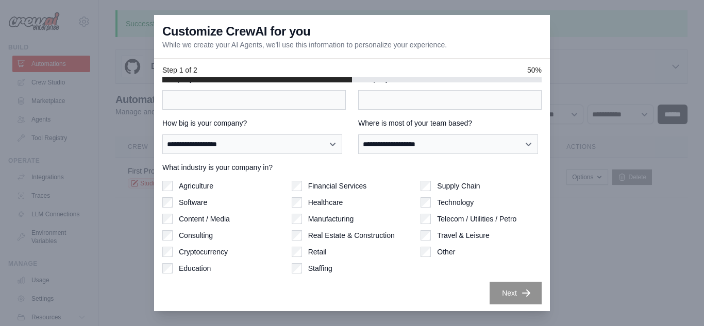
scroll to position [67, 0]
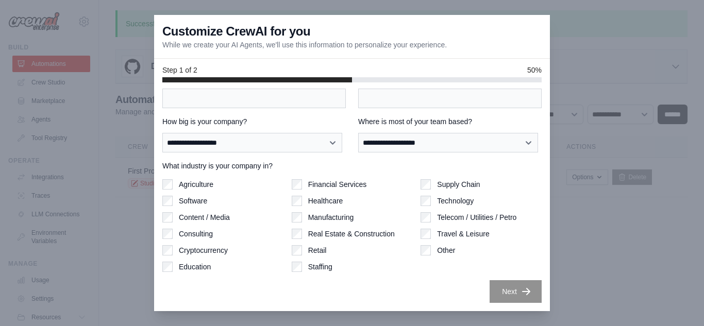
click at [40, 141] on div at bounding box center [352, 163] width 704 height 326
